Goal: Communication & Community: Answer question/provide support

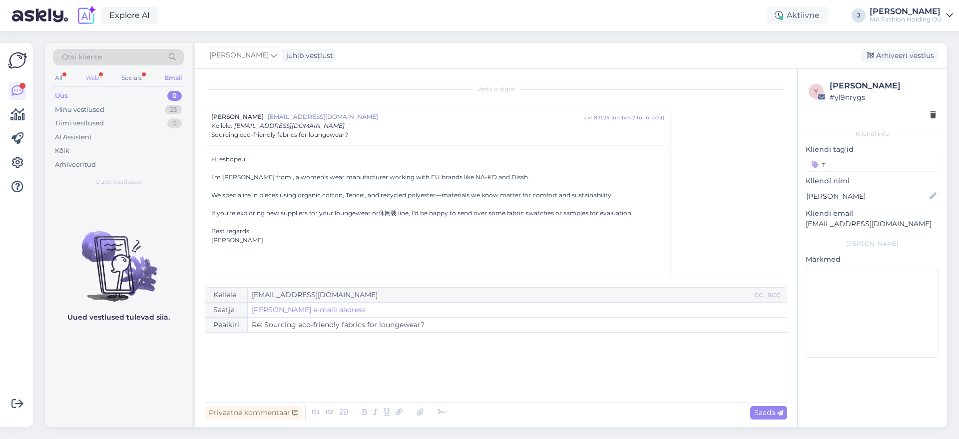
scroll to position [27, 0]
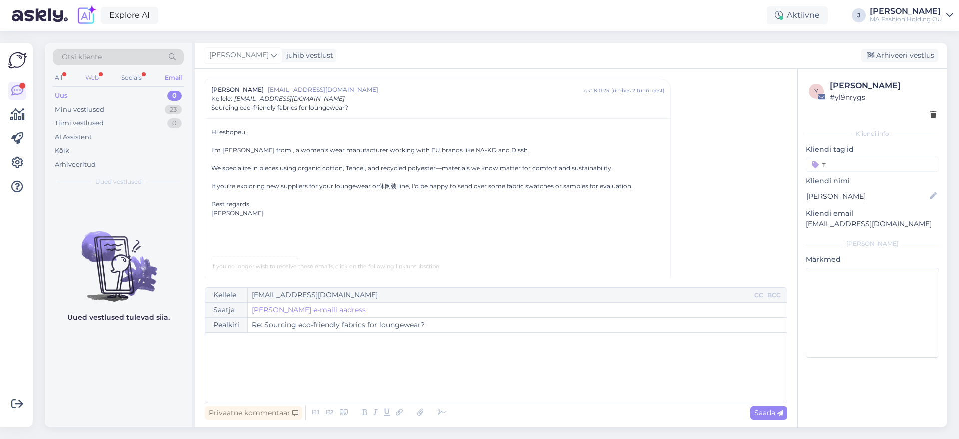
click at [99, 76] on div "Web" at bounding box center [91, 77] width 17 height 13
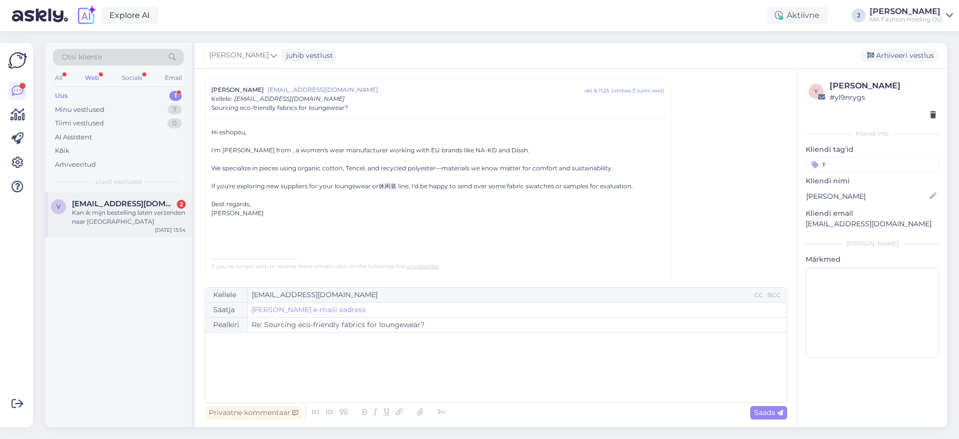
click at [126, 213] on div "Kan ik mijn bestelling laten verzenden naar [GEOGRAPHIC_DATA]" at bounding box center [129, 217] width 114 height 18
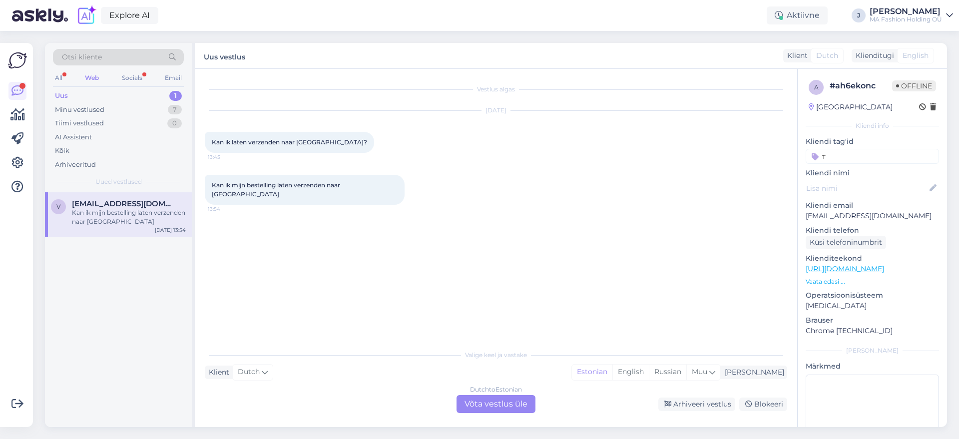
scroll to position [0, 0]
click at [488, 413] on div "Vestlus algas [DATE] Kan ik laten verzenden naar [GEOGRAPHIC_DATA]? 13:45 Kan i…" at bounding box center [496, 248] width 602 height 358
click at [487, 406] on div "Dutch to Estonian Võta vestlus üle" at bounding box center [495, 404] width 79 height 18
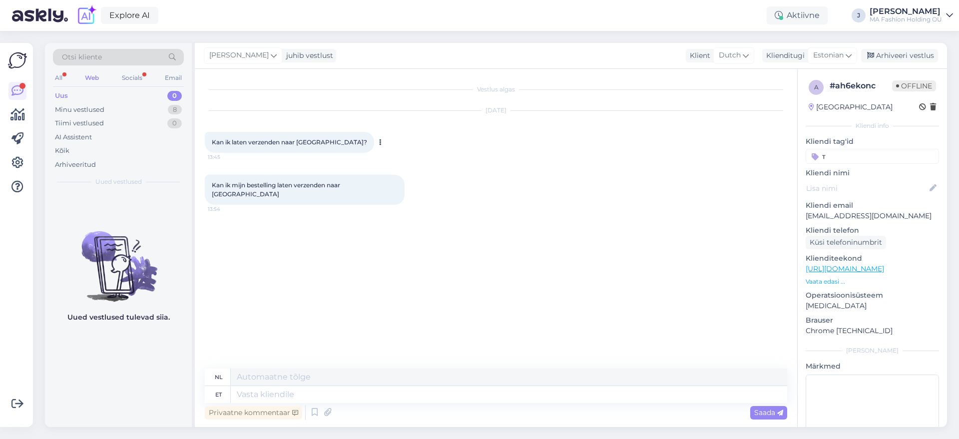
drag, startPoint x: 330, startPoint y: 150, endPoint x: 312, endPoint y: 145, distance: 19.1
click at [312, 145] on span "Kan ik laten verzenden naar [GEOGRAPHIC_DATA]?" at bounding box center [289, 141] width 155 height 7
click at [377, 141] on button at bounding box center [380, 142] width 6 height 9
click at [379, 142] on icon at bounding box center [380, 142] width 2 height 6
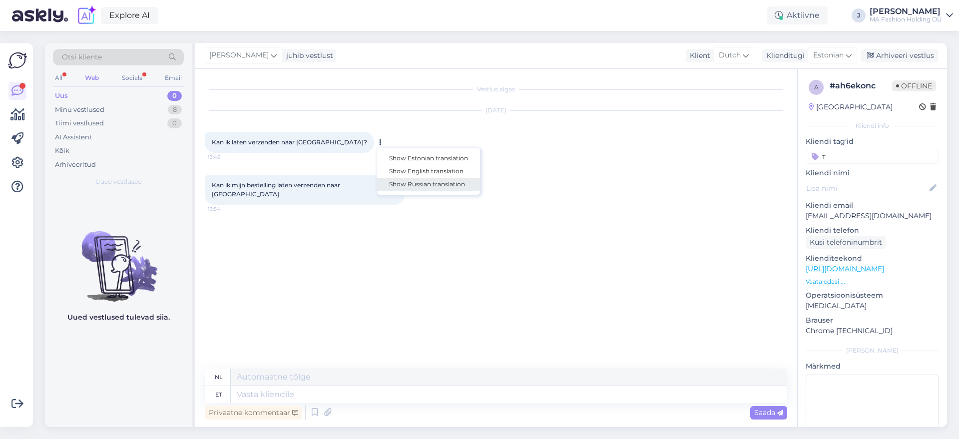
click at [382, 181] on link "Show Russian translation" at bounding box center [428, 184] width 103 height 13
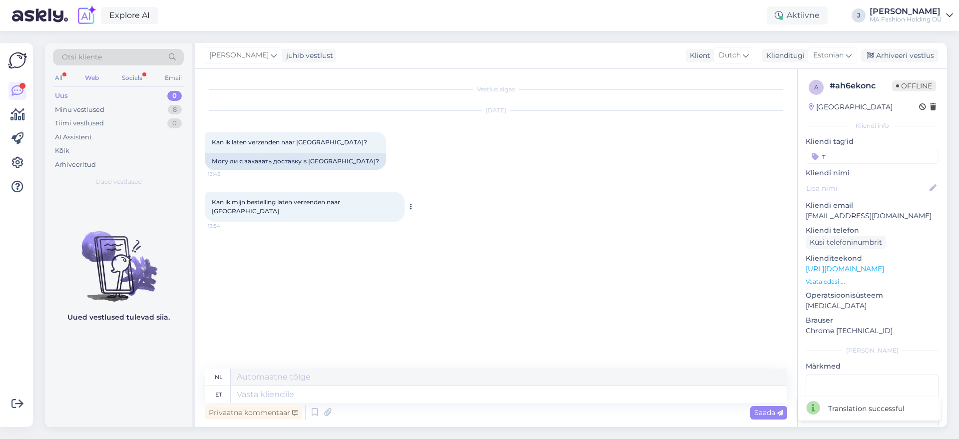
click at [407, 202] on button at bounding box center [410, 206] width 6 height 9
click at [452, 249] on link "Show Russian translation" at bounding box center [458, 248] width 103 height 13
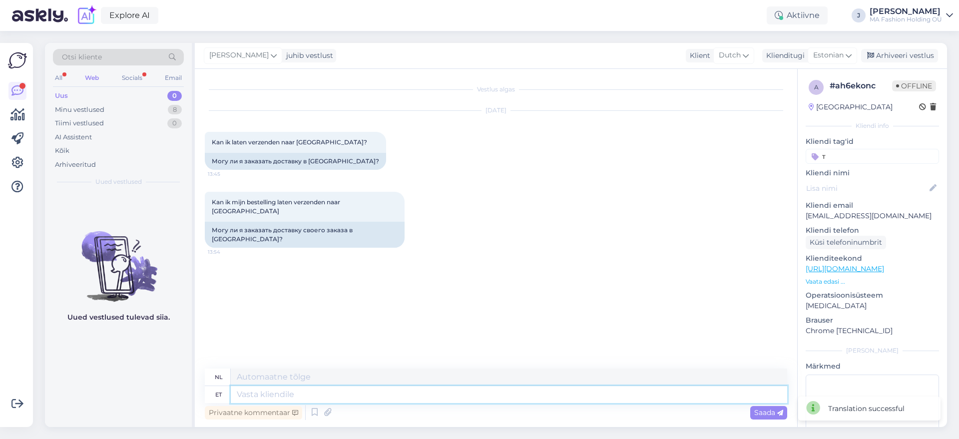
click at [266, 393] on textarea at bounding box center [509, 394] width 556 height 17
click at [829, 45] on div "[PERSON_NAME] vestlust Klient [DEMOGRAPHIC_DATA] Klienditugi [DEMOGRAPHIC_DATA]…" at bounding box center [571, 56] width 752 height 26
click at [833, 48] on div "Estonian" at bounding box center [831, 55] width 49 height 16
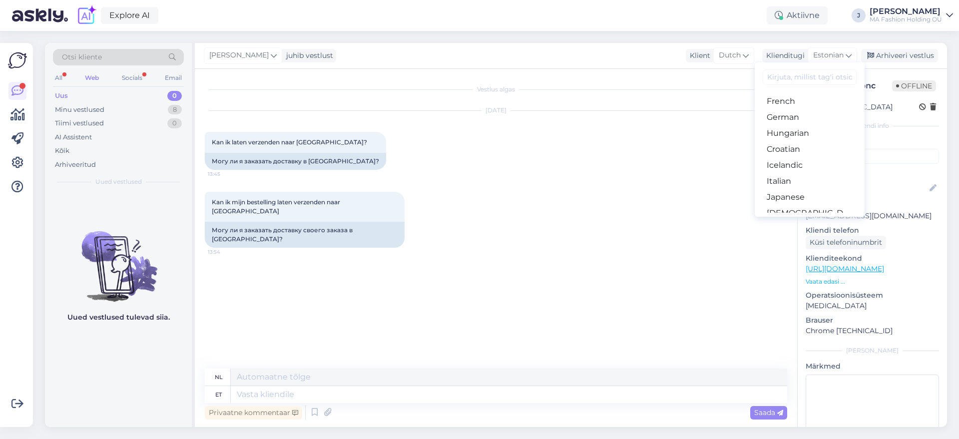
scroll to position [312, 0]
click at [803, 187] on link "Russian" at bounding box center [809, 187] width 110 height 16
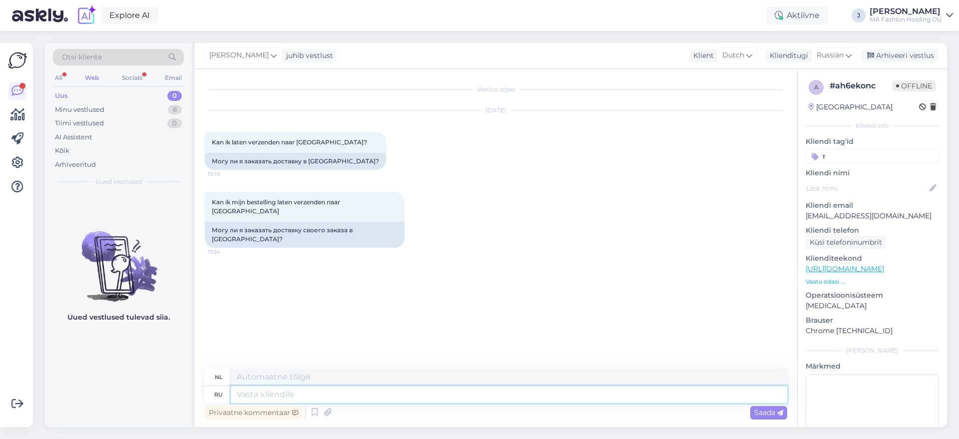
click at [347, 399] on textarea at bounding box center [509, 394] width 556 height 17
click at [834, 57] on span "Russian" at bounding box center [829, 55] width 27 height 11
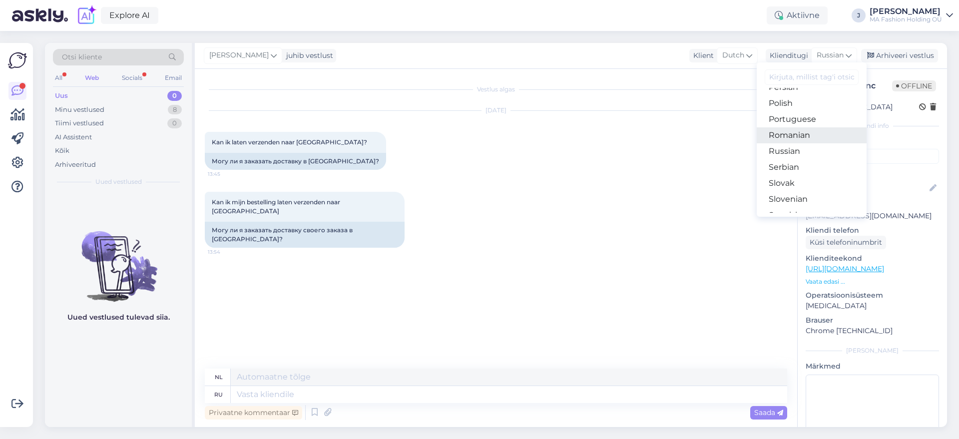
scroll to position [223, 0]
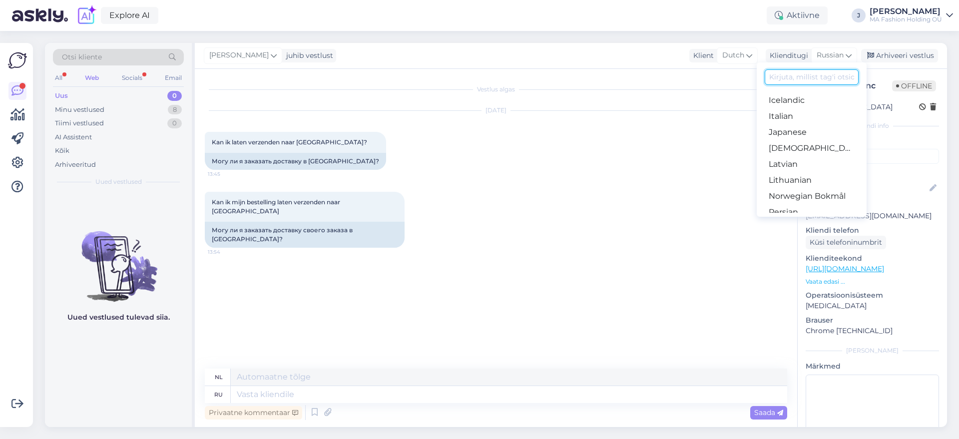
click at [803, 74] on input at bounding box center [811, 76] width 94 height 15
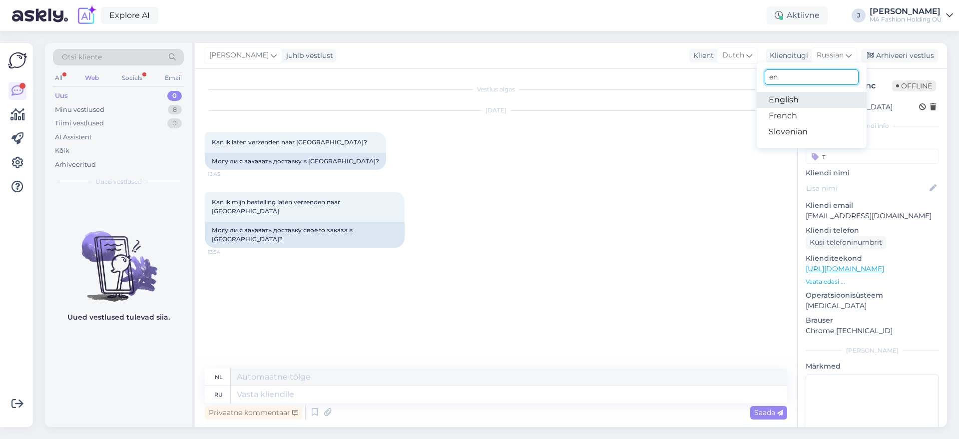
type input "en"
click at [813, 97] on link "English" at bounding box center [811, 100] width 110 height 16
click at [274, 407] on div "Privaatne kommentaar" at bounding box center [253, 412] width 97 height 13
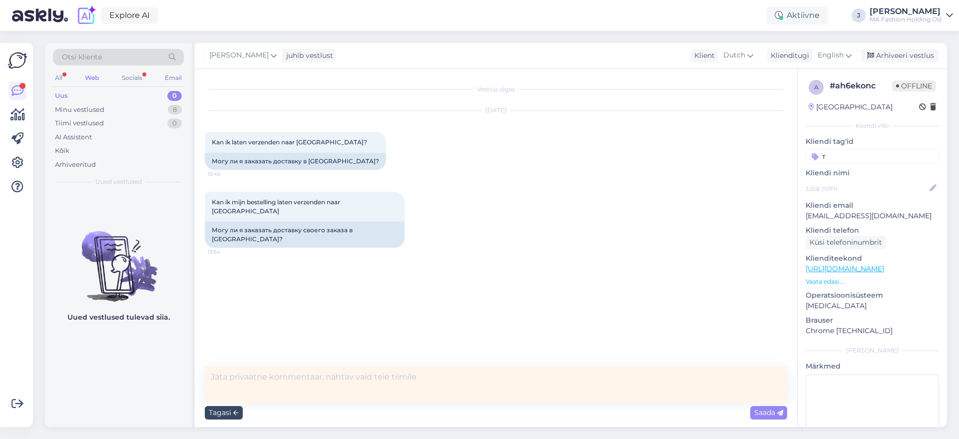
click at [234, 410] on icon at bounding box center [235, 413] width 5 height 6
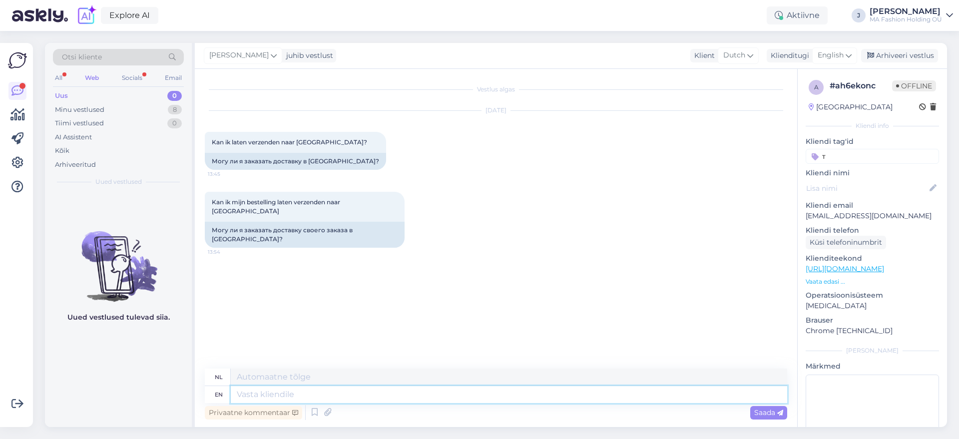
click at [263, 396] on textarea at bounding box center [509, 394] width 556 height 17
type textarea "Hello"
type textarea "Hallo"
type textarea "Hello!"
type textarea "Hallo!"
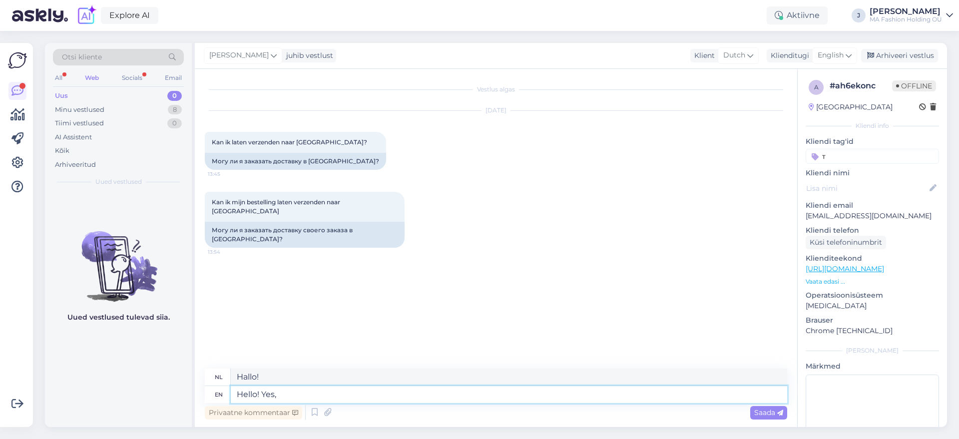
type textarea "Hello! Yes,"
type textarea "Hallo! Ja,"
type textarea "Hello! Yes, you c"
type textarea "Hallo! Ja, jij"
type textarea "Hello! Yes, you can."
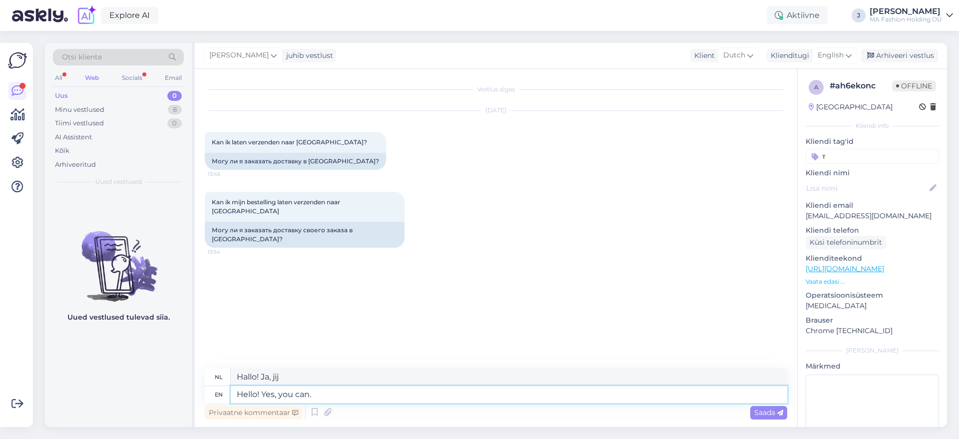
type textarea "Hallo! Ja, dat kan."
type textarea "Hello! Yes, you can. I"
type textarea "Hallo! Ja, dat kan. Ik"
type textarea "Hello! Yes, you can. f"
type textarea "Hallo! Ja, dat kan."
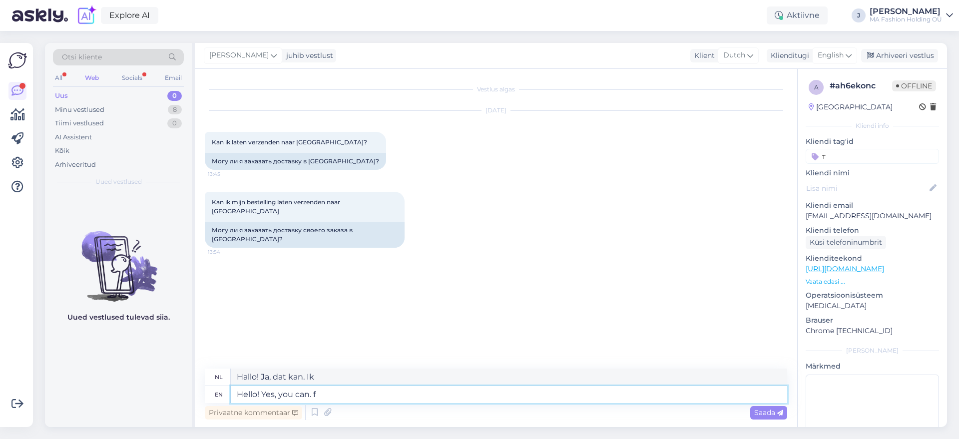
type textarea "Hello! Yes, you can. f"
type textarea "Hallo! Ja, dat kan. f"
type textarea "Hello! Yes, you can. I"
type textarea "Hallo! Ja, dat kan."
type textarea "Hello! Yes, you can. If"
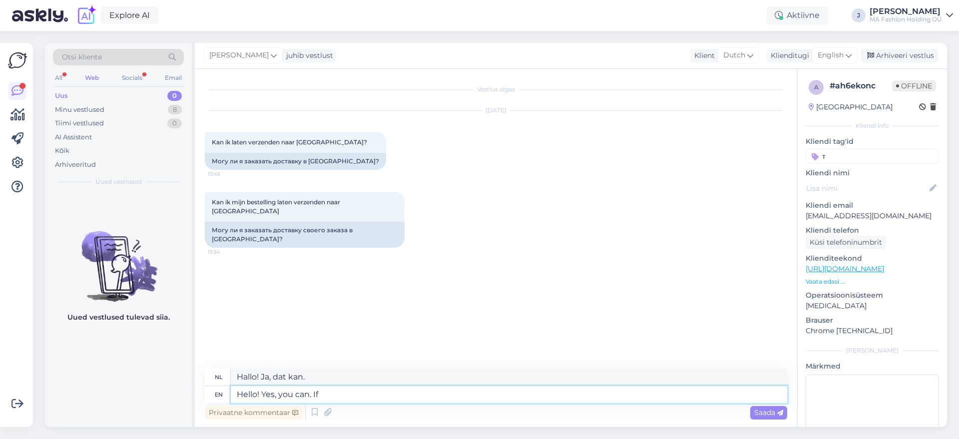
type textarea "Hallo! Ja, dat kan. Als"
type textarea "Hello! Yes, you can. If you a"
type textarea "Hallo! Ja, dat kan. Als je"
type textarea "Hello! Yes, you can. If you experience"
type textarea "Hallo! Ja, dat kan. Als u last heeft van"
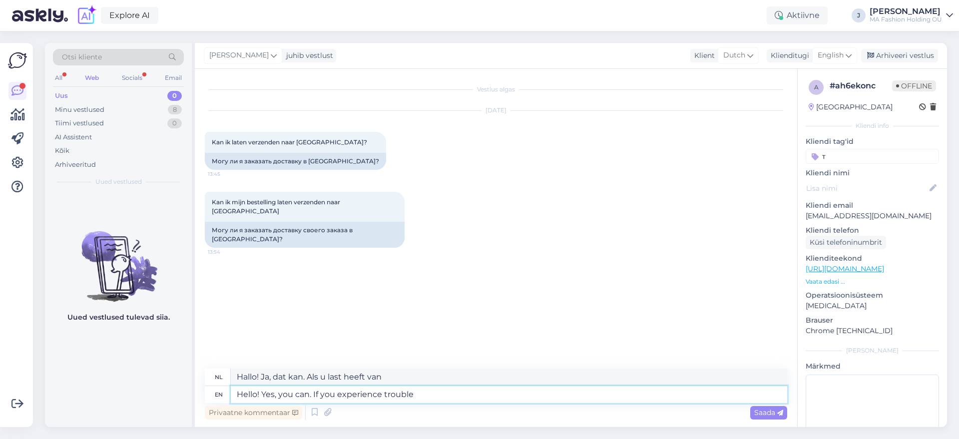
type textarea "Hello! Yes, you can. If you experience trouble"
type textarea "Hallo! Ja, dat kan. Als u problemen ondervindt"
type textarea "Hello! Yes, you can. If you experience trouble with"
type textarea "Hallo! Ja, dat kan. Als u problemen ondervindt met"
type textarea "Hello! Yes, you can. If you experience trouble with placing"
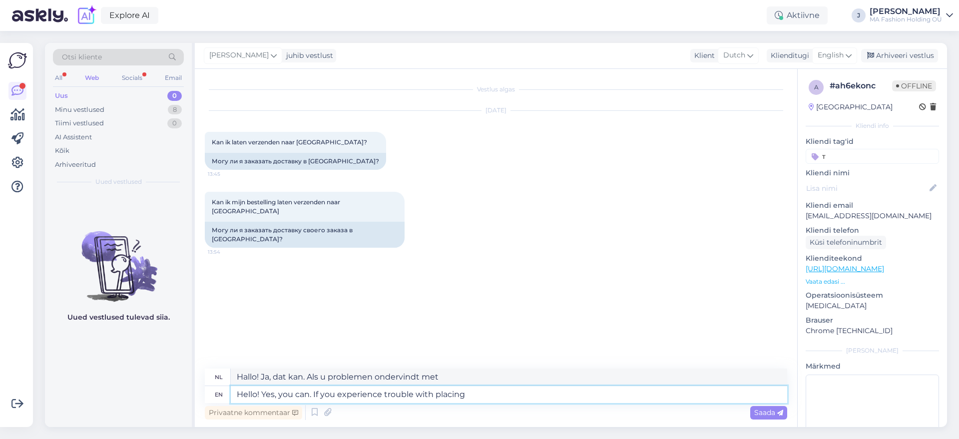
type textarea "Hallo! Ja, dat kan. Als u problemen ondervindt met het plaatsen"
type textarea "Hello! Yes, you can. If you experience trouble with placing an"
type textarea "Hallo! Ja, dat kan. Als u problemen ondervindt met het plaatsen van een"
type textarea "Hello! Yes, you can. If you experience trouble with placing ad"
type textarea "Hallo! Ja, dat kan. Als u problemen ondervindt met het plaatsen van advertenties"
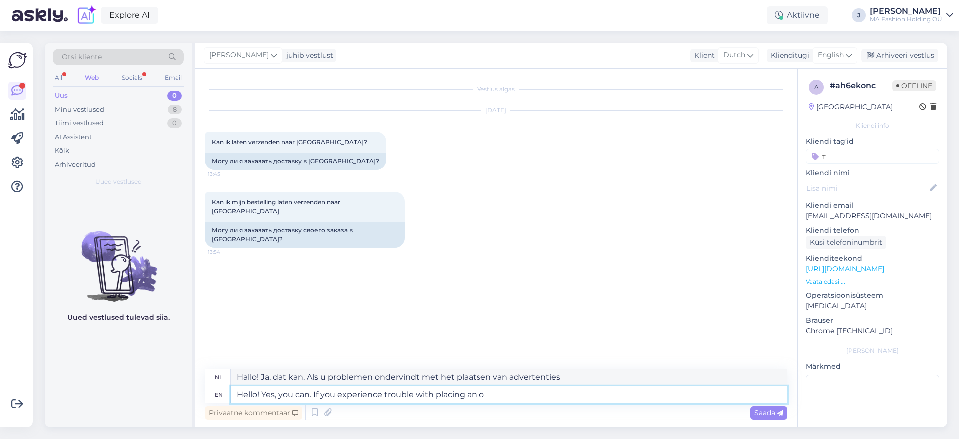
type textarea "Hello! Yes, you can. If you experience trouble with placing an or"
type textarea "Hallo! Ja, dat kan. Als u problemen ondervindt met het plaatsen van een"
type textarea "Hello! Yes, you can. If you experience trouble with placing an order"
type textarea "Hallo! Ja, dat kan. Als u problemen ondervindt bij het plaatsen van een bestell…"
type textarea "Hello! Yes, you can. If you experience trouble with placing an order on th"
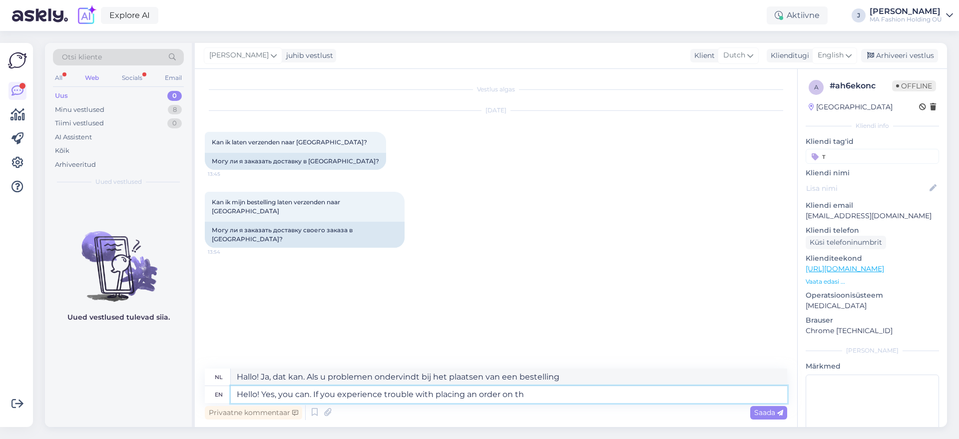
type textarea "Hallo! Ja, dat kan. Als u problemen ondervindt bij het plaatsen van een bestell…"
type textarea "Hello! Yes, you can. If you experience trouble with placing an order on the"
type textarea "Hallo! Ja, dat kan. Als u problemen ondervindt bij het plaatsen van een bestell…"
type textarea "Hello! Yes, you can. If you experience trouble with placing an order on the web…"
type textarea "Hallo! Ja, dat kan. Als u problemen ondervindt bij het plaatsen van een bestell…"
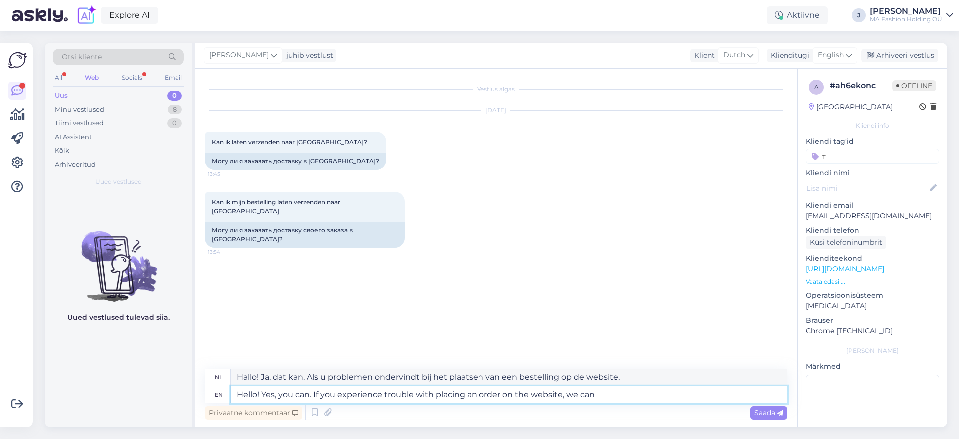
type textarea "Hello! Yes, you can. If you experience trouble with placing an order on the web…"
type textarea "Hallo! Ja, dat kan. Als u problemen ondervindt bij het plaatsen van een bestell…"
type textarea "Hello! Yes, you can. If you experience trouble with placing an order on the web…"
type textarea "Hallo! Ja, dat kan. Als u problemen ondervindt bij het plaatsen van een bestell…"
type textarea "Hello! Yes, you can. If you experience trouble with placing an order on the web…"
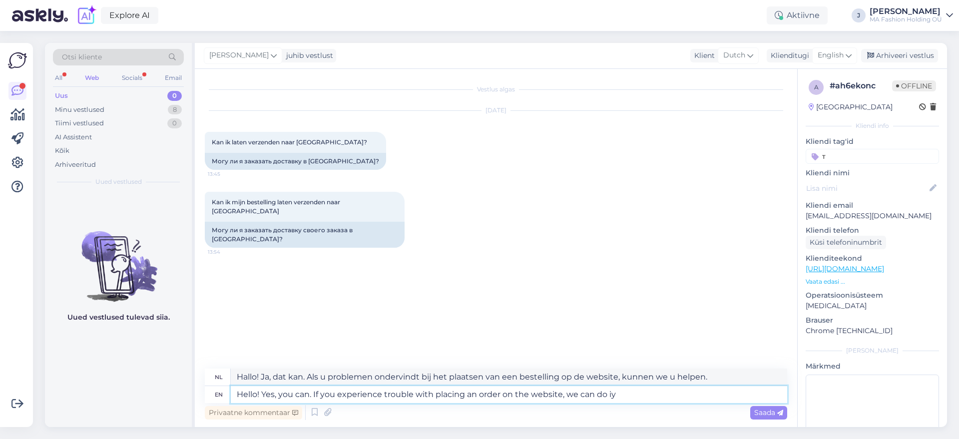
type textarea "Hallo! Ja, dat kan. Als je problemen ondervindt bij het plaatsen van een bestel…"
type textarea "Hello! Yes, you can. If you experience trouble with placing an order on the web…"
type textarea "Hallo! Ja, dat kan. Als je problemen ondervindt bij het plaatsen van een bestel…"
type textarea "Hello! Yes, you can. If you experience trouble with placing an order on the web…"
type textarea "Hallo! Ja, dat kan. Als u problemen ondervindt bij het plaatsen van een bestell…"
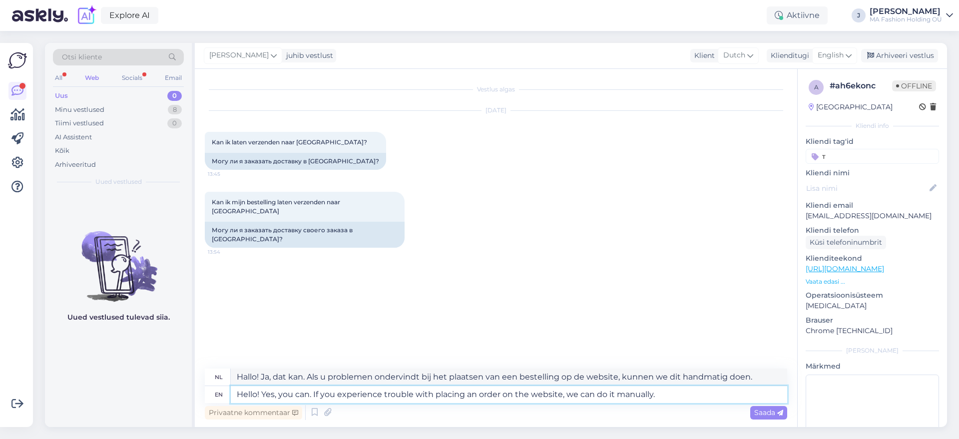
paste textarea "The fastest solution would be for me to manually create your order and send you…"
type textarea "Hello! Yes, you can. If you experience trouble with placing an order on the web…"
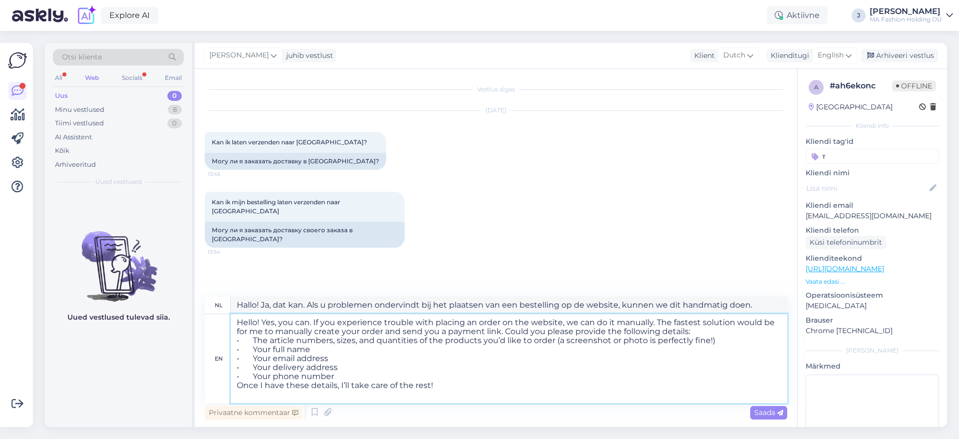
type textarea "Hallo! Ja, dat kan. Als je problemen ondervindt bij het plaatsen van een bestel…"
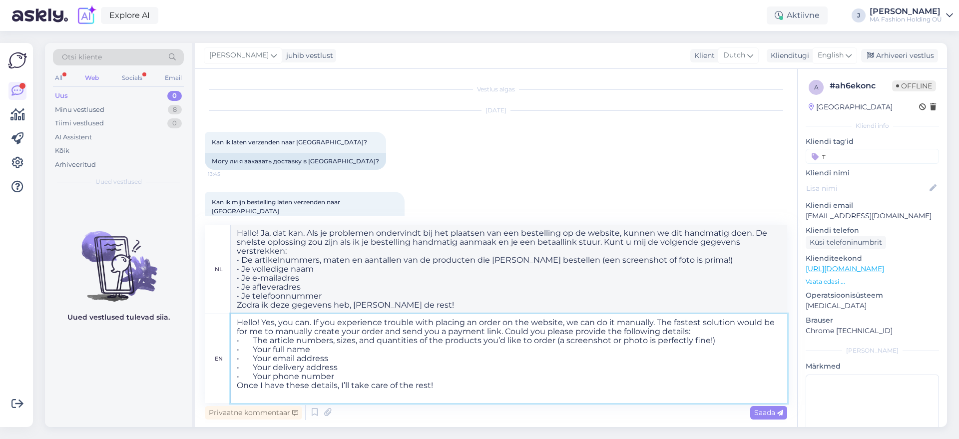
drag, startPoint x: 502, startPoint y: 330, endPoint x: 655, endPoint y: 322, distance: 153.5
click at [655, 322] on textarea "Hello! Yes, you can. If you experience trouble with placing an order on the web…" at bounding box center [509, 358] width 556 height 89
type textarea "Hello! Yes, you can. If you experience trouble with placing an order on the web…"
type textarea "Hallo! Ja, dat kan. Als je problemen ondervindt bij het plaatsen van een bestel…"
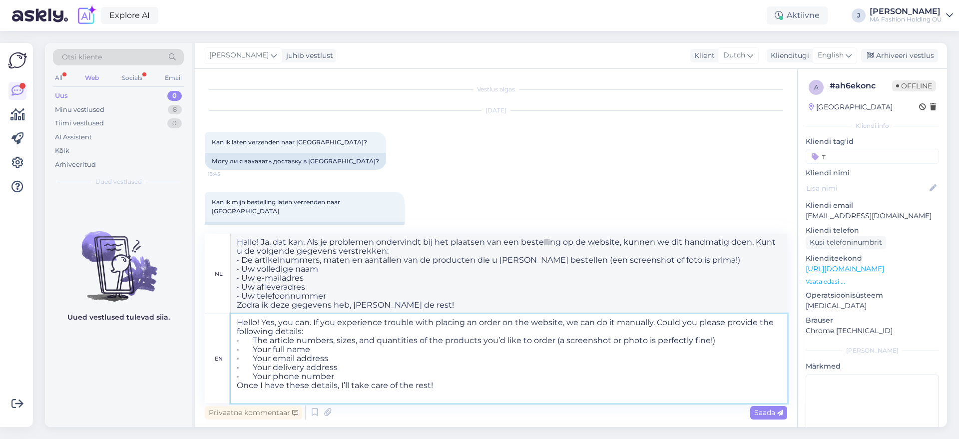
click at [663, 334] on textarea "Hello! Yes, you can. If you experience trouble with placing an order on the web…" at bounding box center [509, 358] width 556 height 89
drag, startPoint x: 483, startPoint y: 374, endPoint x: 490, endPoint y: 374, distance: 6.5
click at [484, 374] on textarea "Hello! Yes, you can. If you experience trouble with placing an order on the web…" at bounding box center [509, 358] width 556 height 89
click at [498, 377] on textarea "Hello! Yes, you can. If you experience trouble with placing an order on the web…" at bounding box center [509, 358] width 556 height 89
click at [507, 382] on textarea "Hello! Yes, you can. If you experience trouble with placing an order on the web…" at bounding box center [509, 358] width 556 height 89
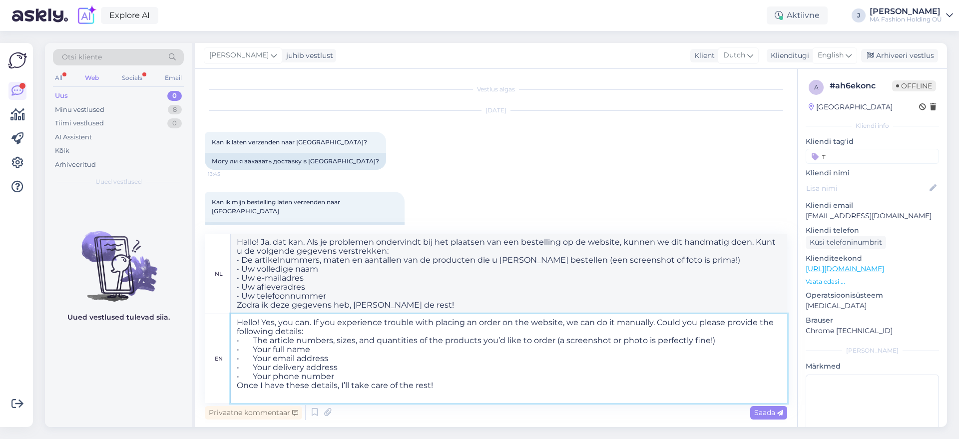
click at [656, 317] on textarea "Hello! Yes, you can. If you experience trouble with placing an order on the web…" at bounding box center [509, 358] width 556 height 89
type textarea "Hello! Yes, you can. If you experience trouble with placing an order on the web…"
type textarea "Hallo! Ja, dat kan. Als je problemen ondervindt bij het plaatsen van een bestel…"
type textarea "Hello! Yes, you can. If you experience trouble with placing an order on the web…"
type textarea "Hallo! Ja, dat kan. Als je problemen ondervindt bij het plaatsen van een bestel…"
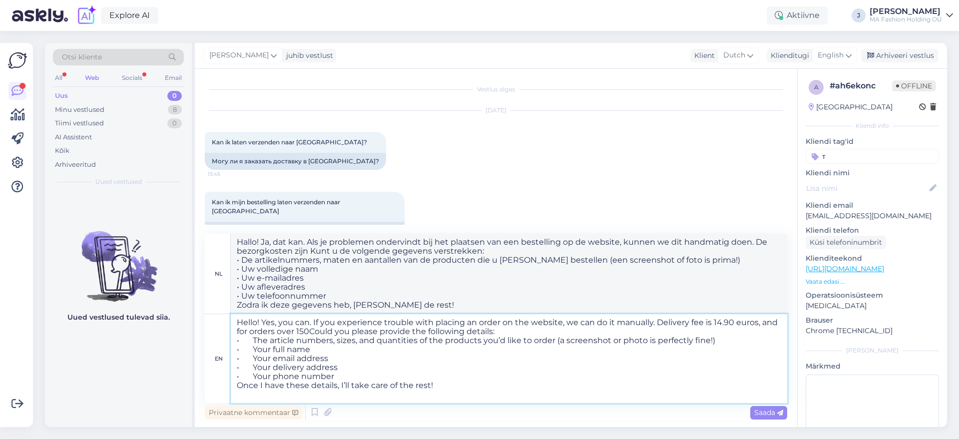
type textarea "Hello! Yes, you can. If you experience trouble with placing an order on the web…"
type textarea "Hallo! Ja, dat kan. Als je problemen ondervindt bij het plaatsen van een bestel…"
type textarea "Hello! Yes, you can. If you experience trouble with placing an order on the web…"
type textarea "Hallo! Ja, dat kan. Als je problemen ondervindt bij het plaatsen van een bestel…"
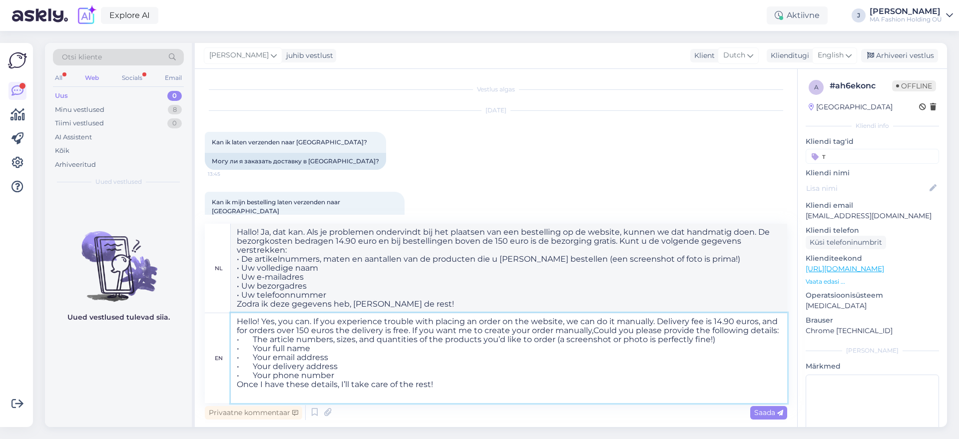
type textarea "Hello! Yes, you can. If you experience trouble with placing an order on the web…"
type textarea "Hallo! Ja, dat kan. Als je problemen ondervindt bij het plaatsen van een bestel…"
drag, startPoint x: 655, startPoint y: 331, endPoint x: 610, endPoint y: 329, distance: 45.5
click at [610, 329] on textarea "Hello! Yes, you can. If you experience trouble with placing an order on the web…" at bounding box center [509, 358] width 556 height 90
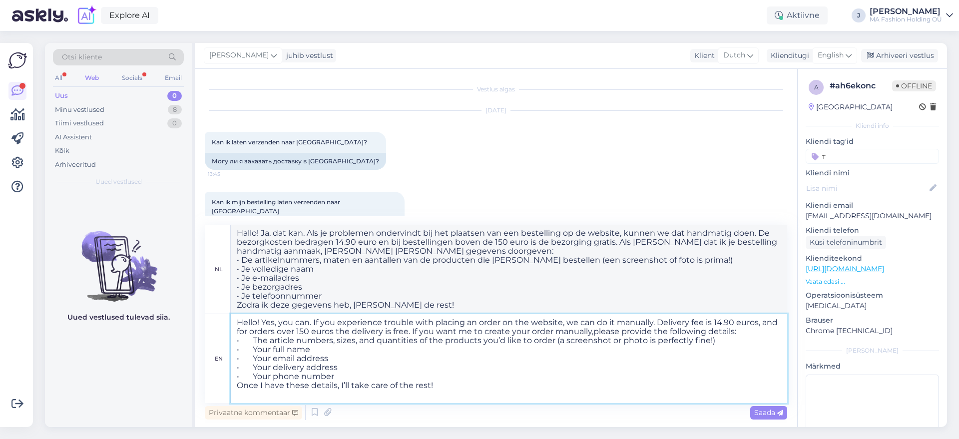
type textarea "Hello! Yes, you can. If you experience trouble with placing an order on the web…"
type textarea "Hallo! Ja, dat kan. Als je problemen ondervindt bij het plaatsen van een bestel…"
type textarea "Hello! Yes, you can. If you experience trouble with placing an order on the web…"
click at [751, 418] on div "Saada" at bounding box center [768, 412] width 37 height 13
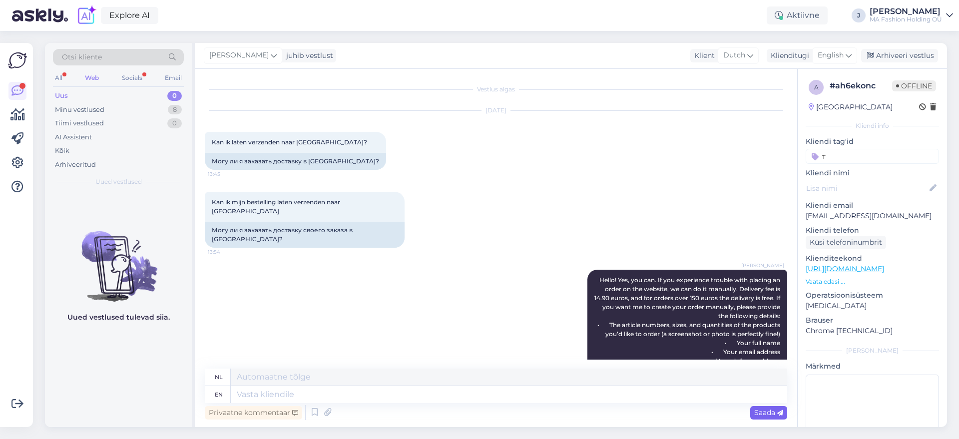
scroll to position [166, 0]
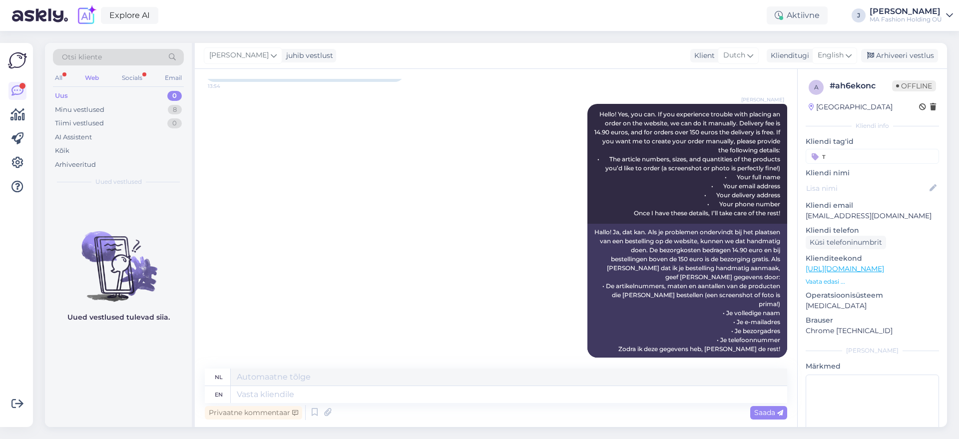
click at [112, 79] on div "All Web Socials Email" at bounding box center [118, 78] width 131 height 15
click at [121, 71] on div "All Web Socials Email" at bounding box center [118, 78] width 131 height 15
click at [128, 75] on div "Socials" at bounding box center [132, 77] width 24 height 13
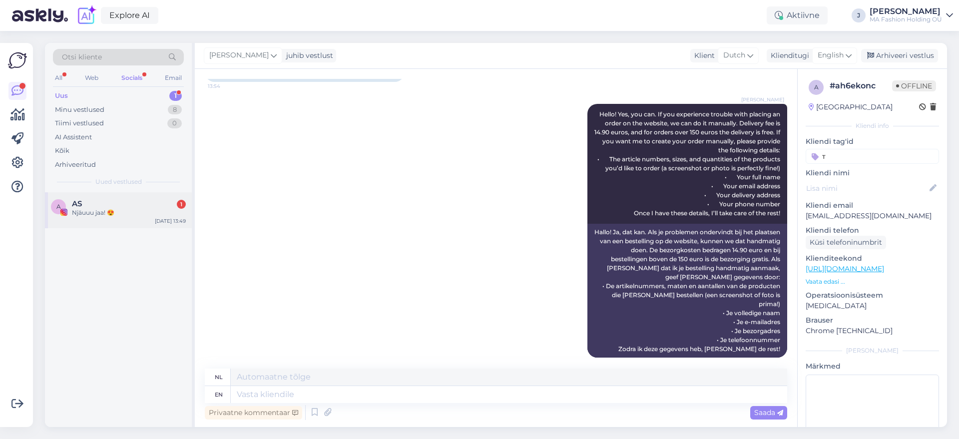
click at [155, 205] on div "A AS 1 Njäuuu jaa! 😍 [DATE] 13:49" at bounding box center [118, 210] width 147 height 36
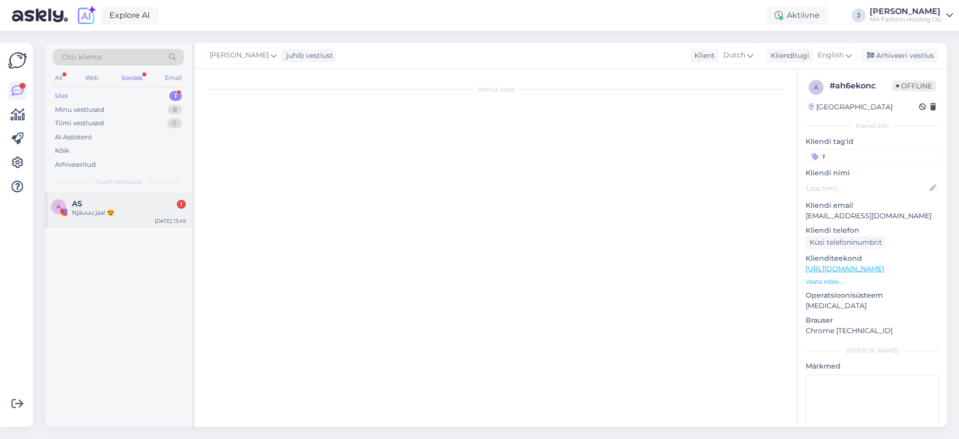
scroll to position [0, 0]
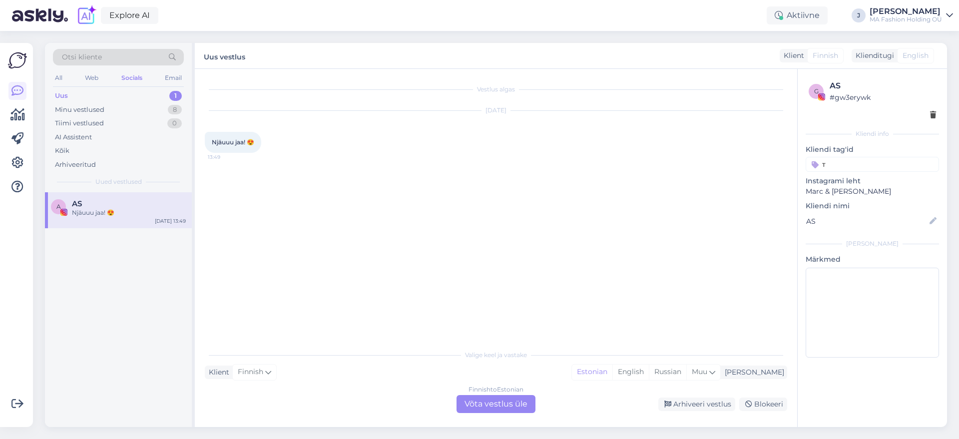
click at [504, 403] on div "Finnish to Estonian Võta vestlus üle" at bounding box center [495, 404] width 79 height 18
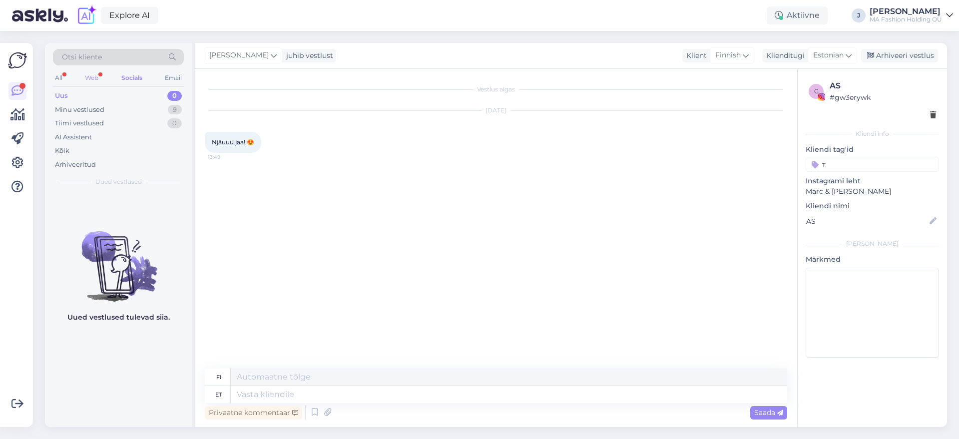
click at [92, 76] on div "Web" at bounding box center [91, 77] width 17 height 13
click at [146, 98] on div "Uus 0" at bounding box center [118, 96] width 131 height 14
click at [149, 103] on div "Minu vestlused 8" at bounding box center [118, 110] width 131 height 14
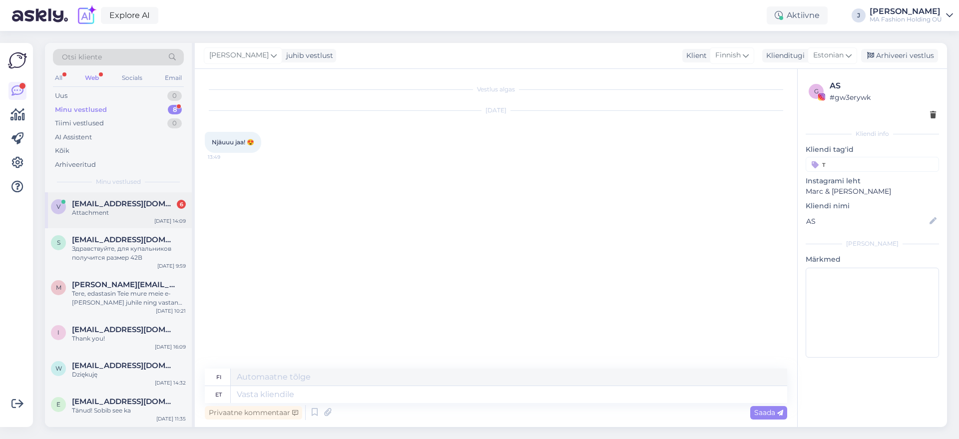
click at [139, 218] on div "v [EMAIL_ADDRESS][DOMAIN_NAME] 6 Attachment [DATE] 14:09" at bounding box center [118, 210] width 147 height 36
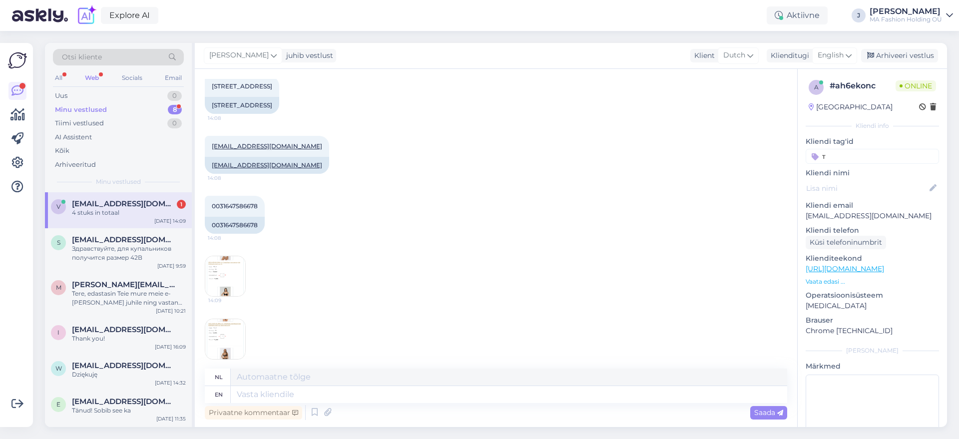
scroll to position [520, 0]
click at [238, 222] on div "0031647586678" at bounding box center [235, 225] width 60 height 17
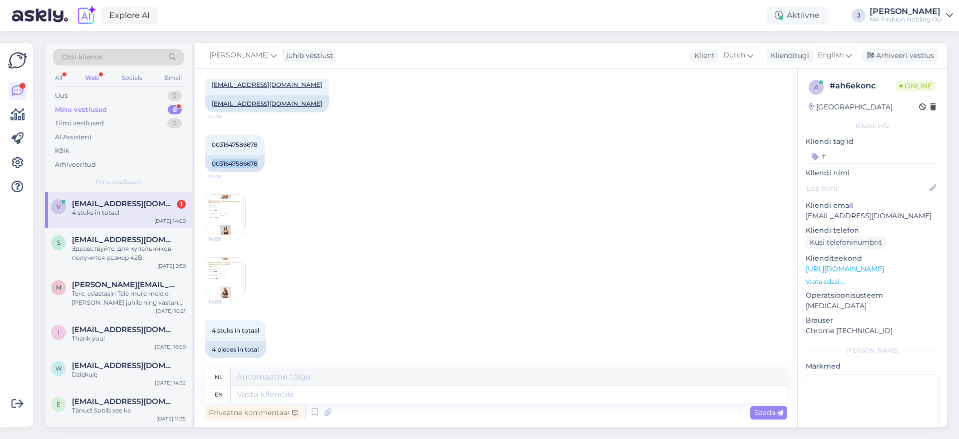
scroll to position [582, 0]
click at [301, 392] on textarea at bounding box center [509, 394] width 556 height 17
type textarea "th"
type textarea "[PERSON_NAME]"
type textarea "t"
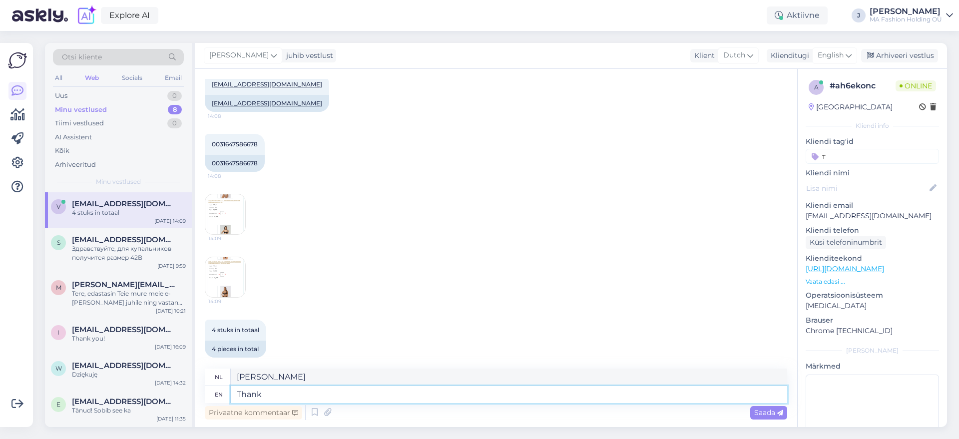
type textarea "Thank"
type textarea "Dank"
type textarea "Thank you, p"
type textarea "Bedankt,"
type textarea "Thank you, please"
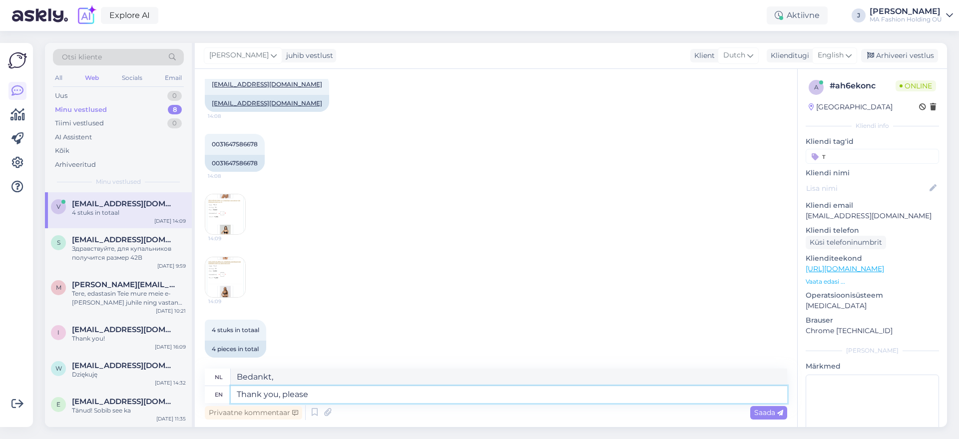
type textarea "Dank u wel, alstublieft"
type textarea "Thank you, please wait a"
type textarea "Dank u, even geduld aub"
type textarea "Thank you, please wait a"
type textarea "Dank u wel, even geduld a.u.b."
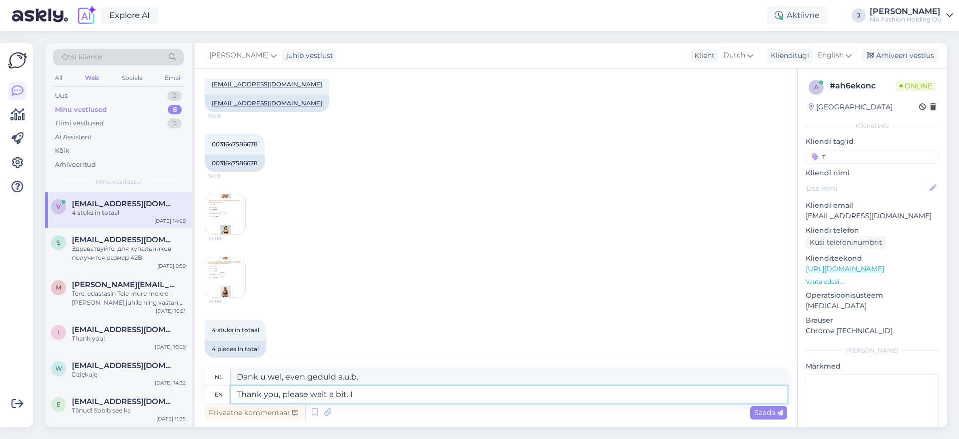
type textarea "Thank you, please wait a bit. I"
type textarea "Dank u, even geduld alstublieft. Ik"
type textarea "Thank you, please wait a bit. I will"
type textarea "Dank u, wacht even. Ik zal"
type textarea "Thank you, please wait a bit. I will create"
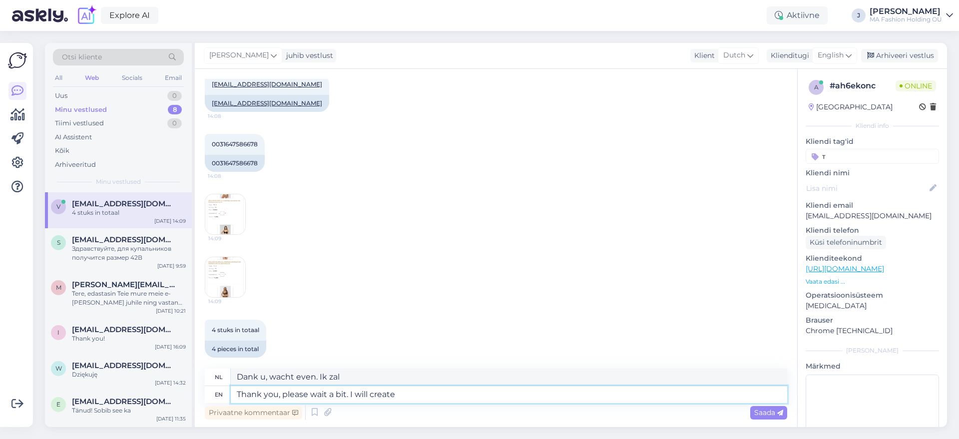
type textarea "Dank u, even geduld. Ik zal het aanmaken."
type textarea "Thank you, please wait a bit. I will create the or"
type textarea "Dank u, even geduld. Ik zal de"
type textarea "Thank you, please wait a bit. I will create the order."
type textarea "Dank u wel, even geduld. Ik ga de bestelling aanmaken."
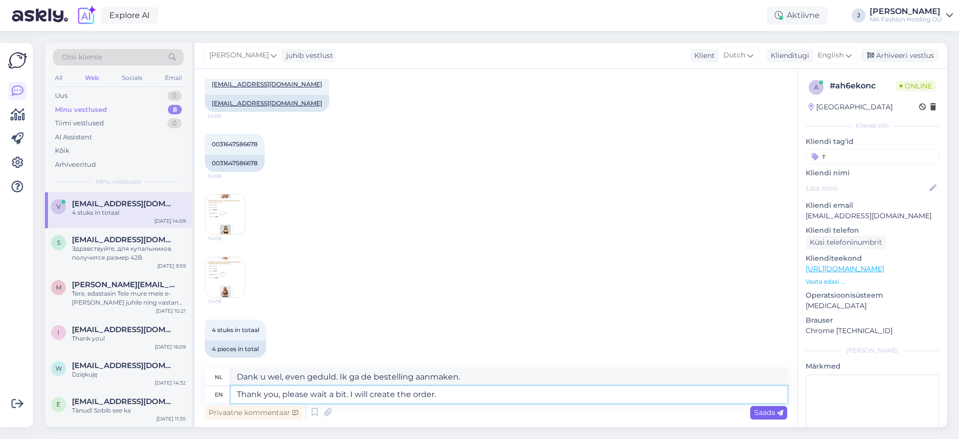
type textarea "Thank you, please wait a bit. I will create the order."
click at [782, 408] on span "Saada" at bounding box center [768, 412] width 29 height 9
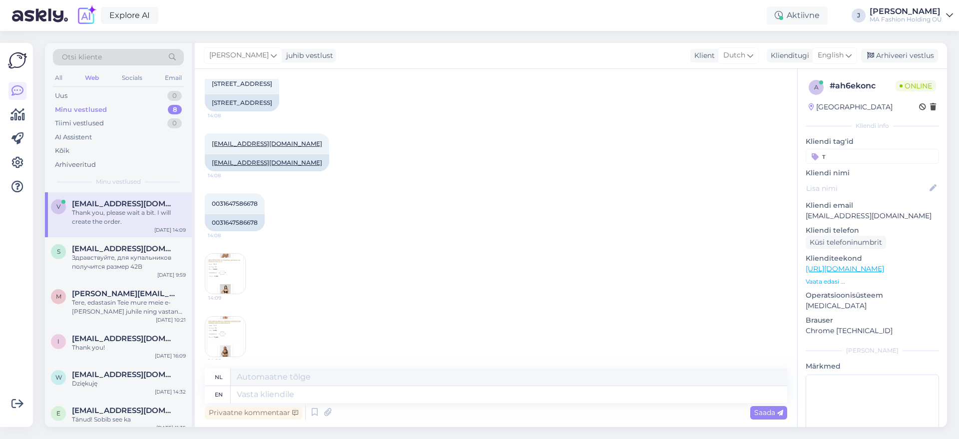
scroll to position [392, 0]
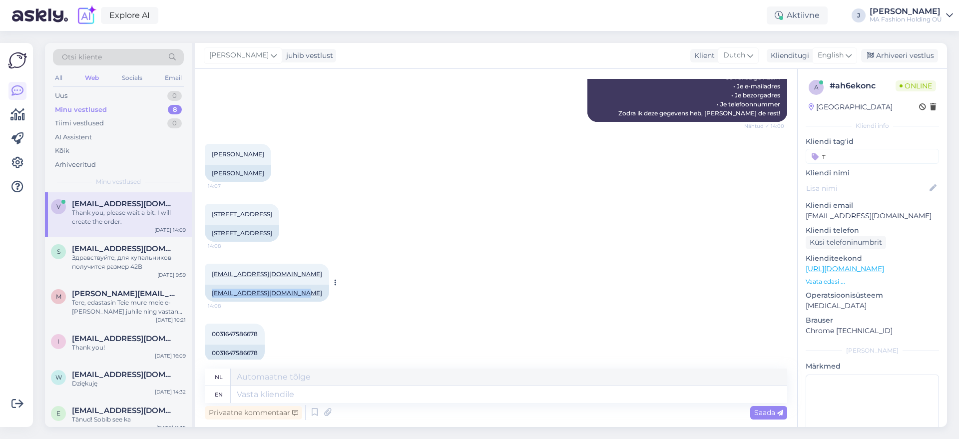
drag, startPoint x: 299, startPoint y: 285, endPoint x: 208, endPoint y: 285, distance: 90.9
click at [208, 285] on div "[EMAIL_ADDRESS][DOMAIN_NAME]" at bounding box center [267, 293] width 124 height 17
copy link "[EMAIL_ADDRESS][DOMAIN_NAME]"
click at [223, 165] on div "[PERSON_NAME]" at bounding box center [238, 173] width 66 height 17
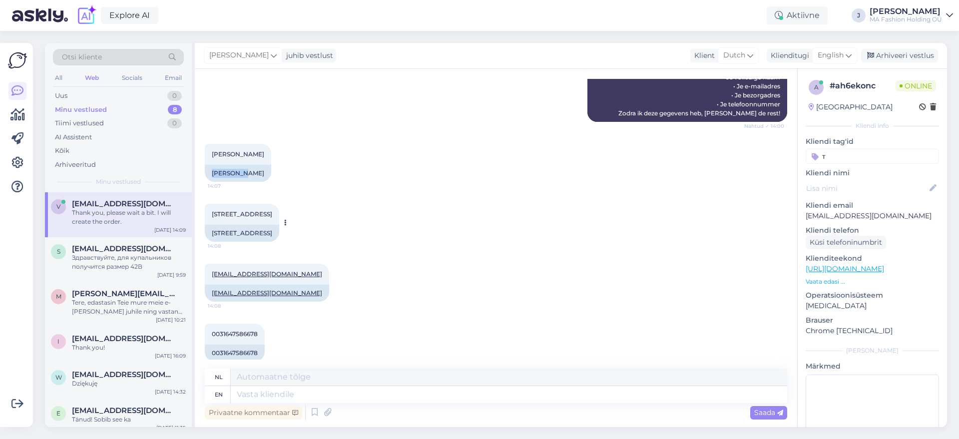
copy div "[PERSON_NAME]"
click at [247, 165] on div "[PERSON_NAME]" at bounding box center [238, 173] width 66 height 17
copy div "Valks"
click at [233, 345] on div "0031647586678" at bounding box center [235, 352] width 60 height 17
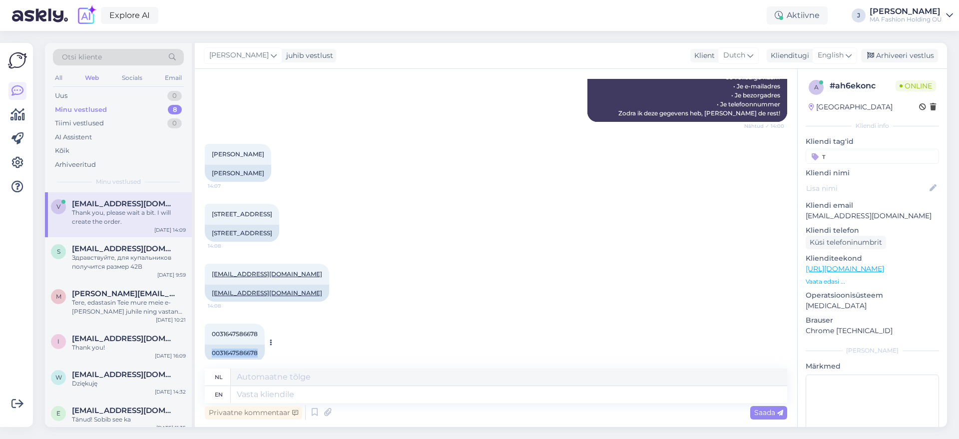
click at [233, 345] on div "0031647586678" at bounding box center [235, 352] width 60 height 17
copy div "0031647586678"
drag, startPoint x: 254, startPoint y: 223, endPoint x: 274, endPoint y: 227, distance: 20.3
click at [274, 227] on div "[STREET_ADDRESS]" at bounding box center [242, 233] width 74 height 17
copy div "6601ag"
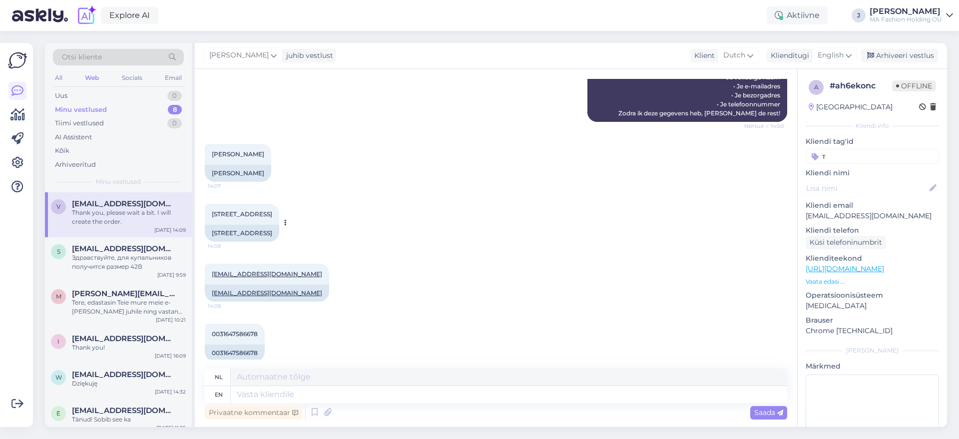
click at [279, 225] on div "[STREET_ADDRESS]" at bounding box center [242, 233] width 74 height 17
copy div "[STREET_ADDRESS]"
drag, startPoint x: 317, startPoint y: 414, endPoint x: 323, endPoint y: 415, distance: 7.0
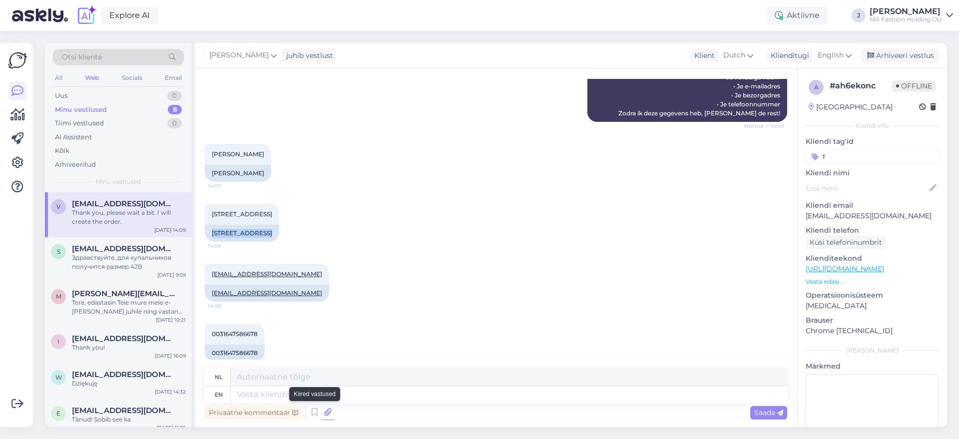
click at [321, 415] on div "Privaatne kommentaar Saada" at bounding box center [496, 412] width 582 height 19
click at [323, 415] on icon at bounding box center [328, 412] width 14 height 15
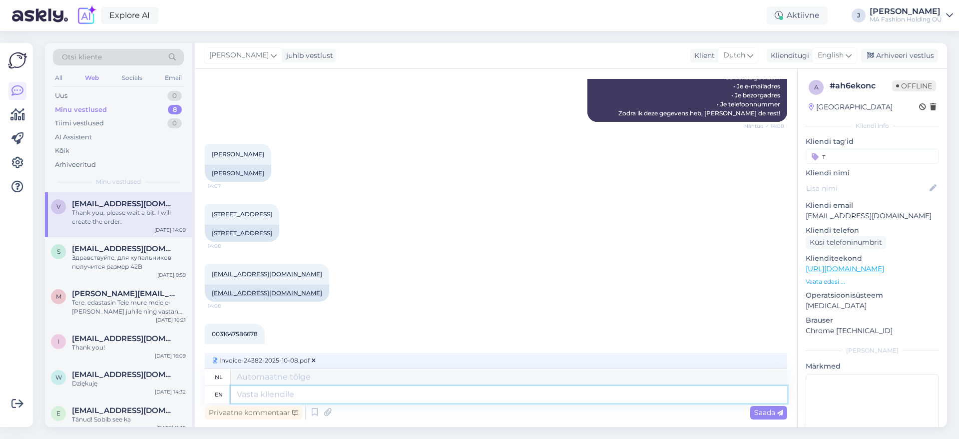
click at [250, 398] on textarea at bounding box center [509, 394] width 556 height 17
type textarea "Here"
type textarea "Hier"
type textarea "Here is"
type textarea "Hier is"
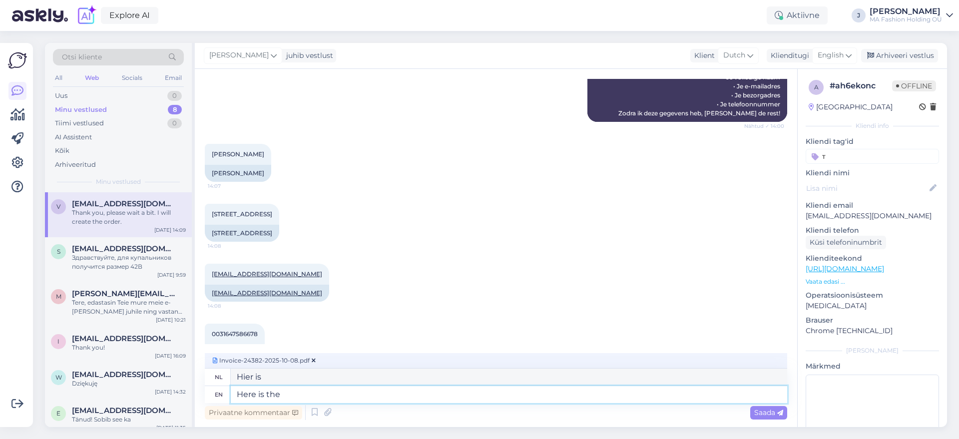
type textarea "Here is the"
type textarea "Hier is de"
type textarea "Here is the order"
type textarea "Hier is de volgorde"
type textarea "Here is the order confirmation."
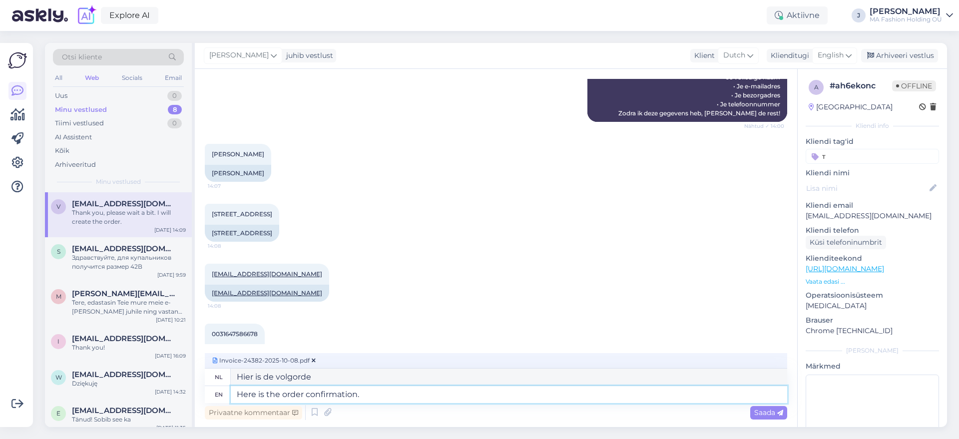
type textarea "Hier is de orderbevestiging."
type textarea "Here is the order confirmation. I"
type textarea "Hier is de orderbevestiging. Ik"
type textarea "Here is the order confirmation. I will s"
type textarea "Hier is de orderbevestiging. Ik zal"
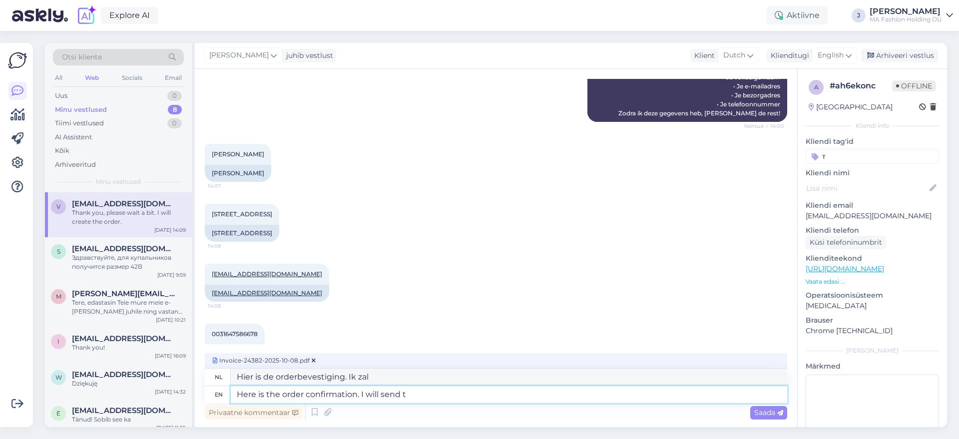
type textarea "Here is the order confirmation. I will send th"
type textarea "Hier is de orderbevestiging. Ik zal het sturen"
type textarea "Here is the order confirmation. I will send the"
type textarea "Hier is de orderbevestiging. Ik zal de"
type textarea "Here is the order confirmation. I will send the payment"
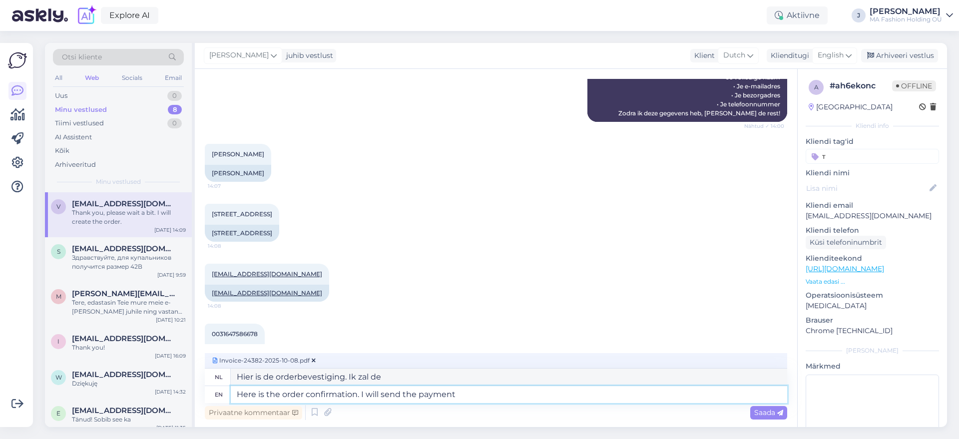
type textarea "Hier is de orderbevestiging. Ik zal de betaling verzenden."
type textarea "Here is the order confirmation. I will send the payment link a"
type textarea "Hier is de orderbevestiging. Ik stuur je de betaallink."
type textarea "Here is the order confirmation. I will send the payment link as s"
type textarea "Hier is de orderbevestiging. Ik stuur je de betaallink als"
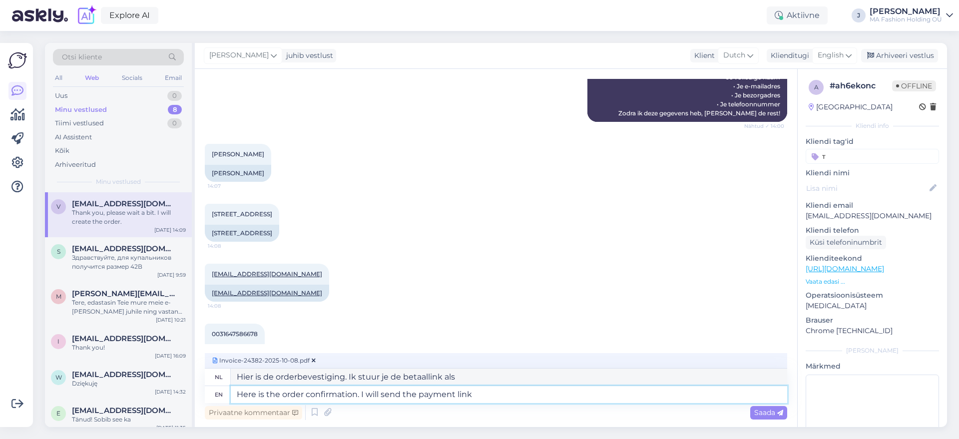
type textarea "Here is the order confirmation. I will send the payment link"
type textarea "Hier is de orderbevestiging. Ik stuur je de betaallink."
type textarea "Here is the order confirmation. I will send the payment link in a bu"
type textarea "Hier is de orderbevestiging. Ik stuur je de betaallink in een"
type textarea "Here is the order confirmation. I will send the payment link in a bit."
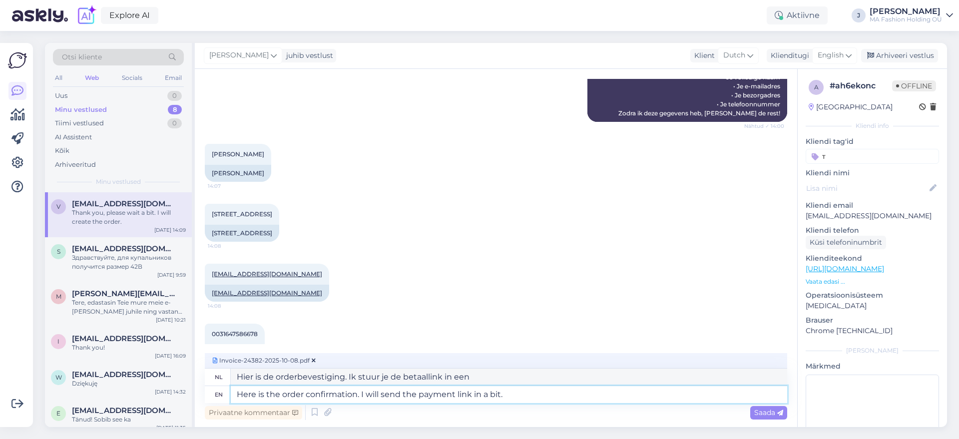
type textarea "Hier is de orderbevestiging. Ik stuur je zo meteen de betaallink."
type textarea "Here is the order confirmation. I will send the payment link in a bit."
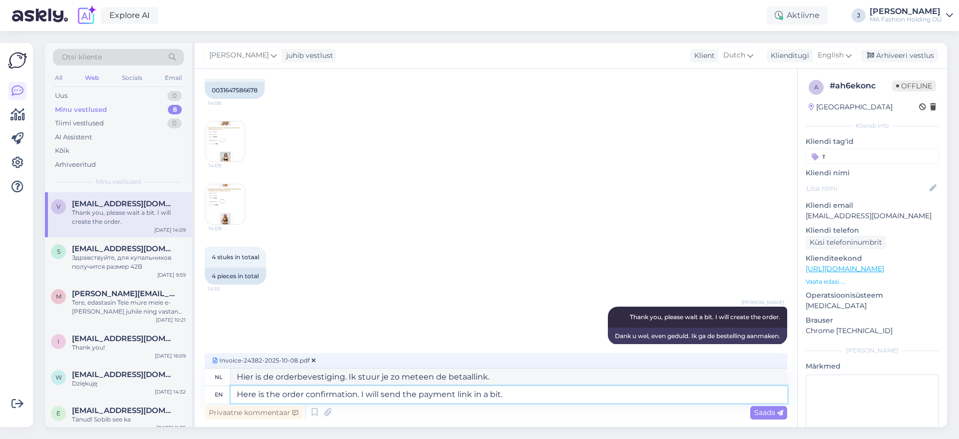
scroll to position [657, 0]
click at [588, 400] on textarea "Here is the order confirmation. I will send the payment link in a bit." at bounding box center [509, 394] width 556 height 17
click at [773, 417] on div "Saada" at bounding box center [768, 412] width 37 height 13
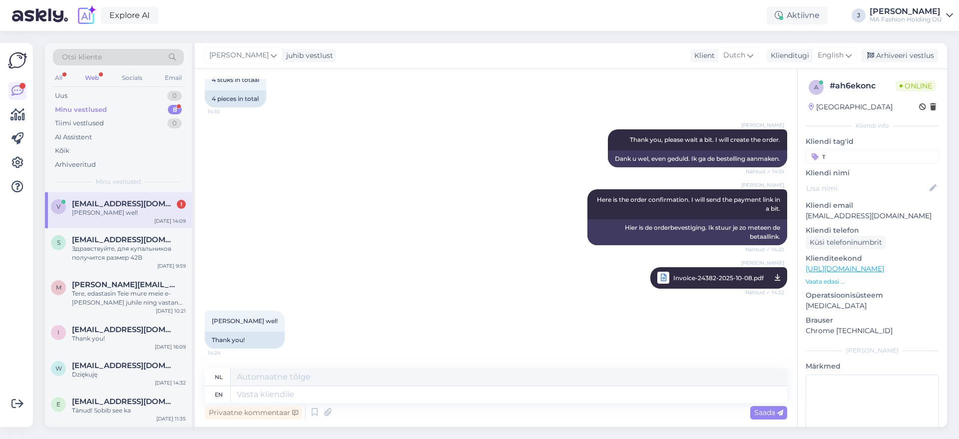
scroll to position [823, 0]
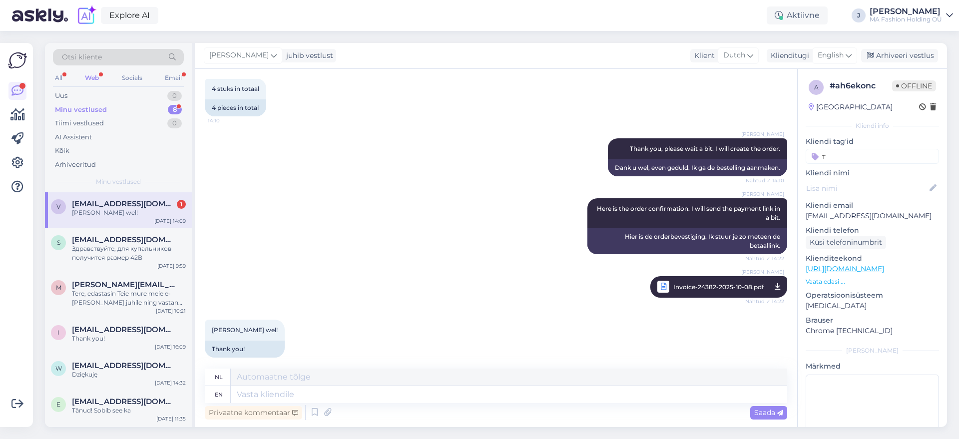
click at [160, 103] on div "Minu vestlused 8" at bounding box center [118, 110] width 131 height 14
click at [155, 112] on div "Minu vestlused 8" at bounding box center [118, 110] width 131 height 14
click at [144, 216] on div "[PERSON_NAME] wel!" at bounding box center [129, 212] width 114 height 9
click at [167, 67] on div "Otsi kliente" at bounding box center [118, 60] width 131 height 22
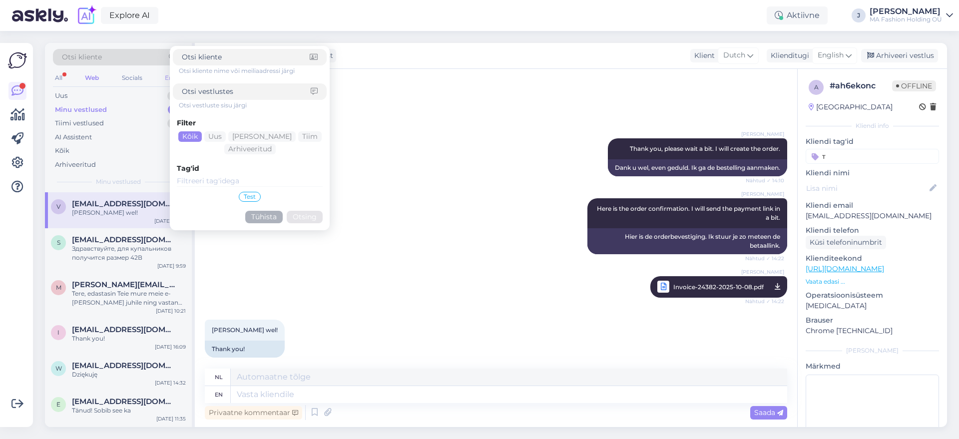
click at [168, 77] on div "Email" at bounding box center [173, 77] width 21 height 13
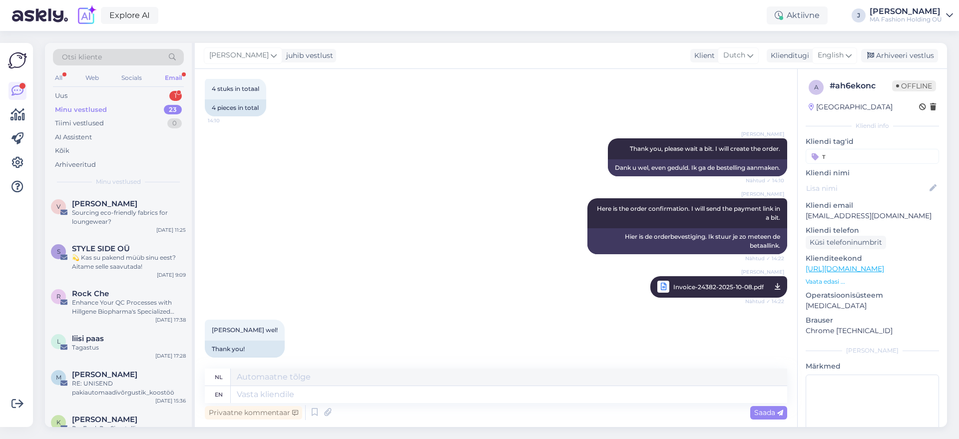
click at [140, 106] on div "Minu vestlused 23" at bounding box center [118, 110] width 131 height 14
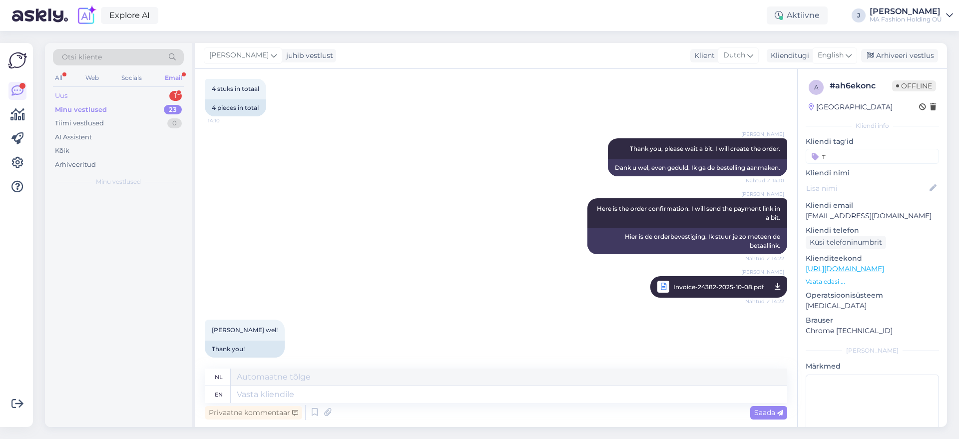
click at [135, 98] on div "Uus 1" at bounding box center [118, 96] width 131 height 14
click at [145, 209] on div "UNISEND pakiautomaadivõrgustik_koostöö" at bounding box center [129, 217] width 114 height 18
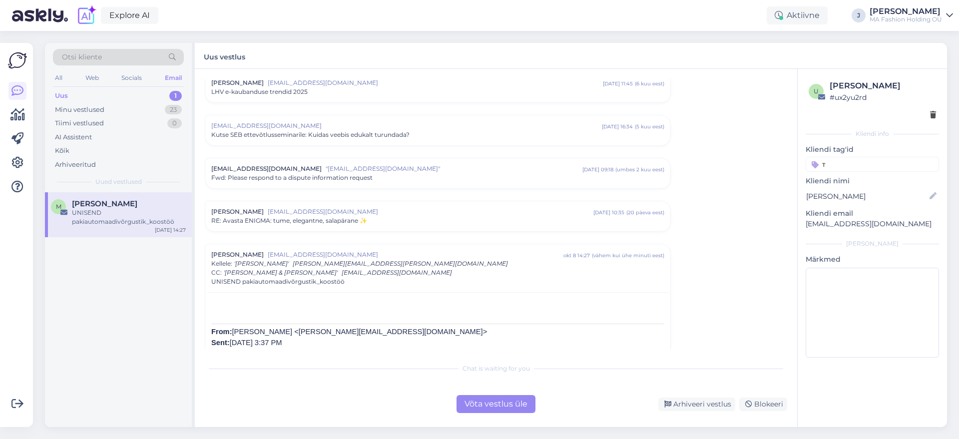
click at [506, 405] on div "Võta vestlus üle" at bounding box center [495, 404] width 79 height 18
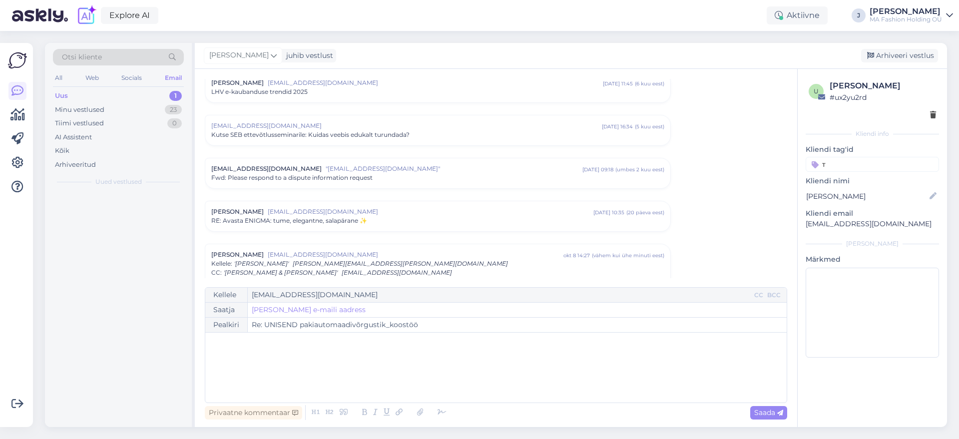
scroll to position [542, 0]
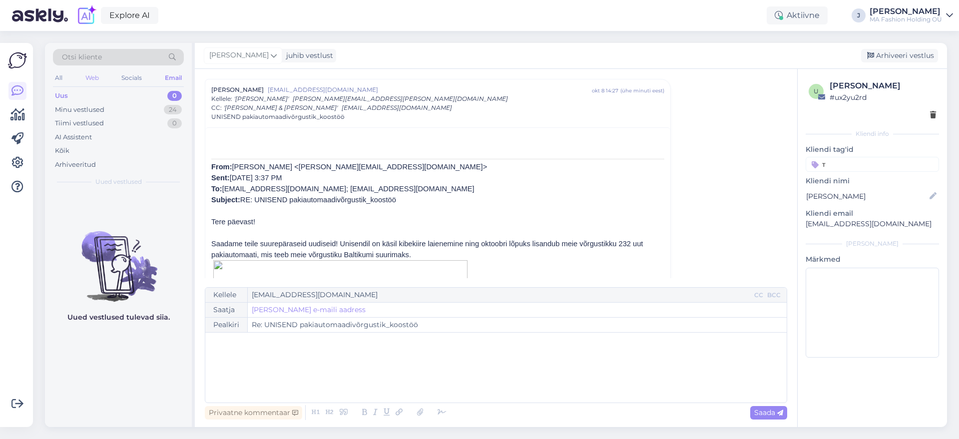
drag, startPoint x: 103, startPoint y: 77, endPoint x: 95, endPoint y: 78, distance: 8.6
click at [101, 78] on div "All Web Socials Email" at bounding box center [118, 78] width 131 height 15
click at [94, 78] on div "Web" at bounding box center [91, 77] width 17 height 13
click at [145, 107] on div "Minu vestlused 8" at bounding box center [118, 110] width 131 height 14
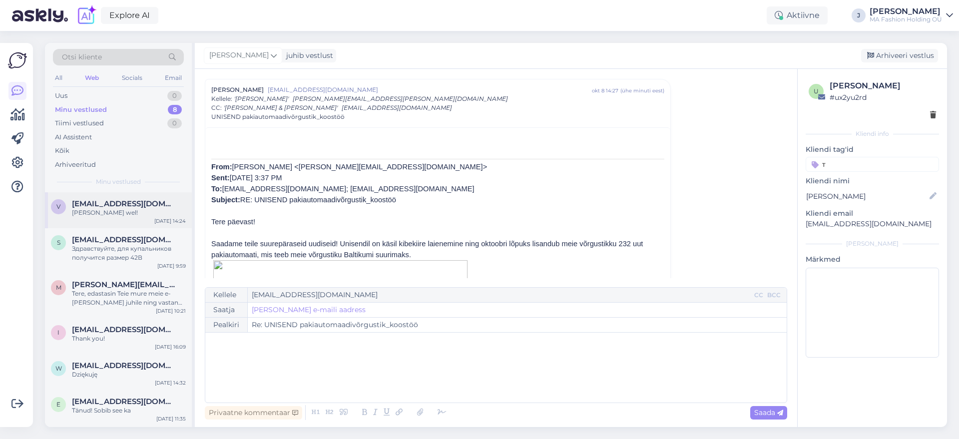
click at [129, 199] on span "[EMAIL_ADDRESS][DOMAIN_NAME]" at bounding box center [124, 203] width 104 height 9
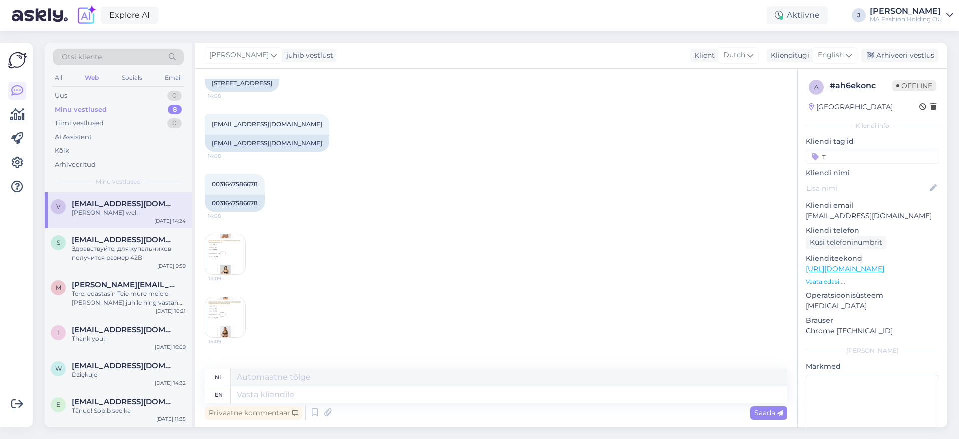
scroll to position [823, 0]
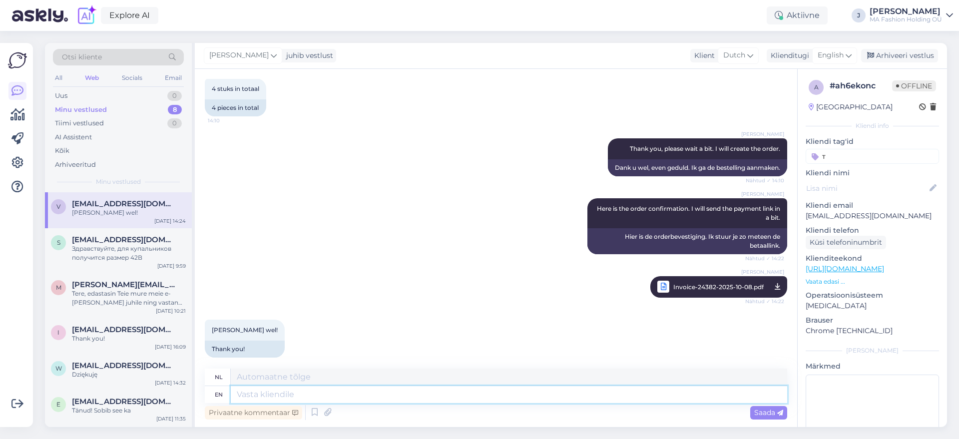
click at [362, 394] on textarea at bounding box center [509, 394] width 556 height 17
paste textarea "[URL][DOMAIN_NAME]"
type textarea "[URL][DOMAIN_NAME]"
type textarea "[URL][DOMAIN_NAME] here i"
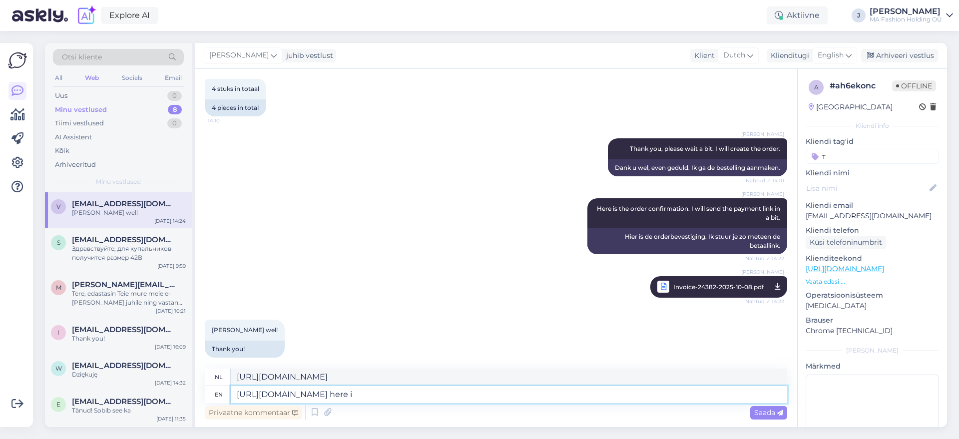
type textarea "[URL][DOMAIN_NAME] hier"
type textarea "[URL][DOMAIN_NAME] here is t"
type textarea "[URL][DOMAIN_NAME] hier is"
type textarea "[URL][DOMAIN_NAME] here is the"
type textarea "[URL][DOMAIN_NAME] hier is de"
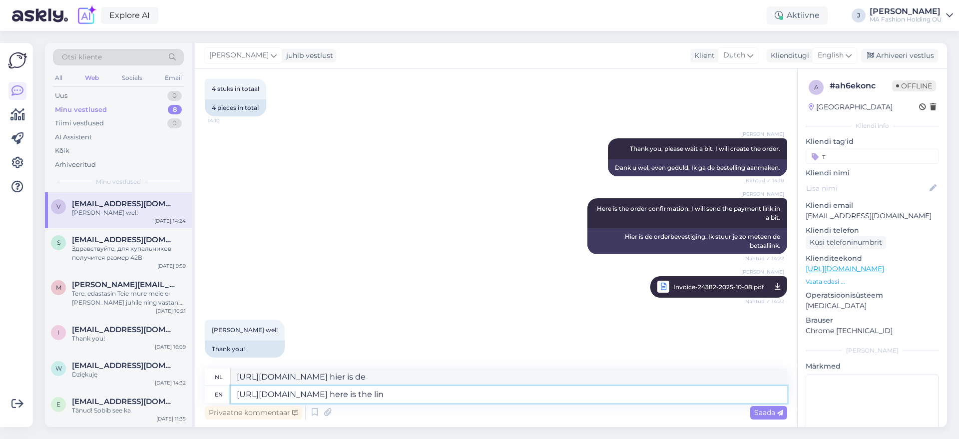
type textarea "[URL][DOMAIN_NAME] here is the link"
type textarea "[URL][DOMAIN_NAME] hier is de link"
type textarea "[URL][DOMAIN_NAME] here is the link"
click at [779, 406] on div "Saada" at bounding box center [768, 412] width 37 height 13
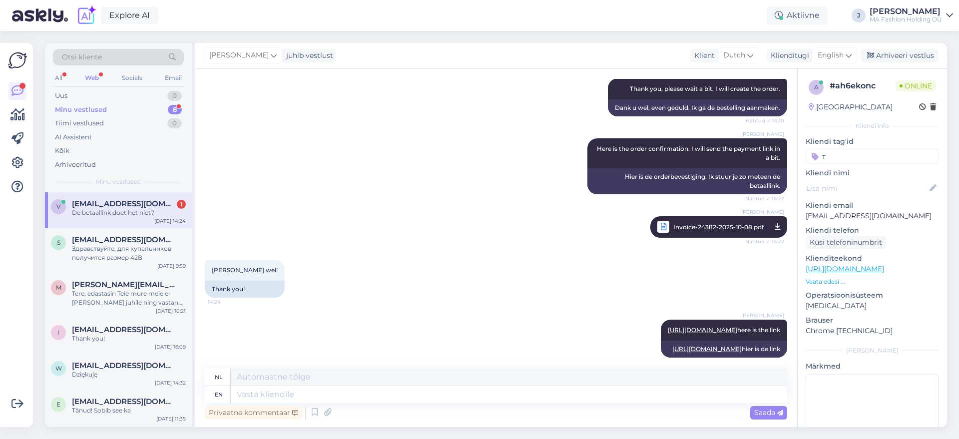
scroll to position [943, 0]
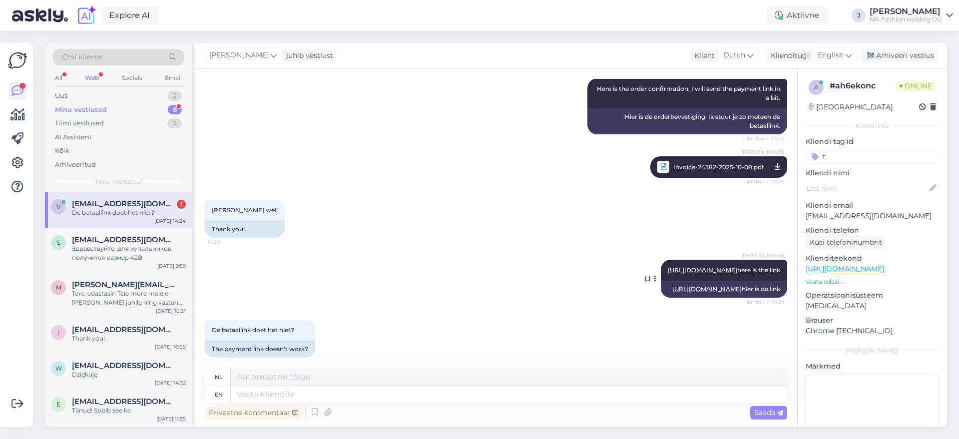
click at [680, 285] on link "[URL][DOMAIN_NAME]" at bounding box center [706, 288] width 69 height 7
click at [290, 340] on div "The payment link doesn't work?" at bounding box center [260, 348] width 110 height 17
click at [288, 340] on div "The payment link doesn't work?" at bounding box center [260, 348] width 110 height 17
click at [289, 344] on div "The payment link doesn't work?" at bounding box center [260, 348] width 110 height 17
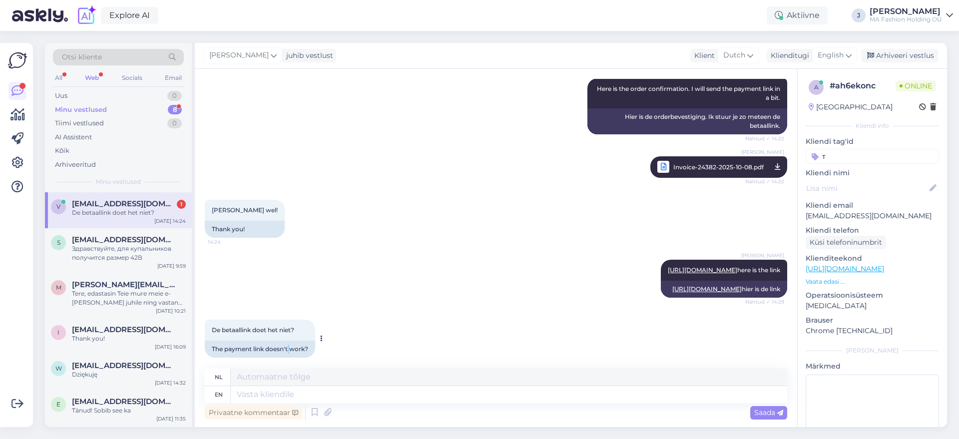
click at [289, 344] on div "The payment link doesn't work?" at bounding box center [260, 348] width 110 height 17
click at [289, 342] on div "The payment link doesn't work?" at bounding box center [260, 348] width 110 height 17
click at [388, 400] on textarea at bounding box center [509, 394] width 556 height 17
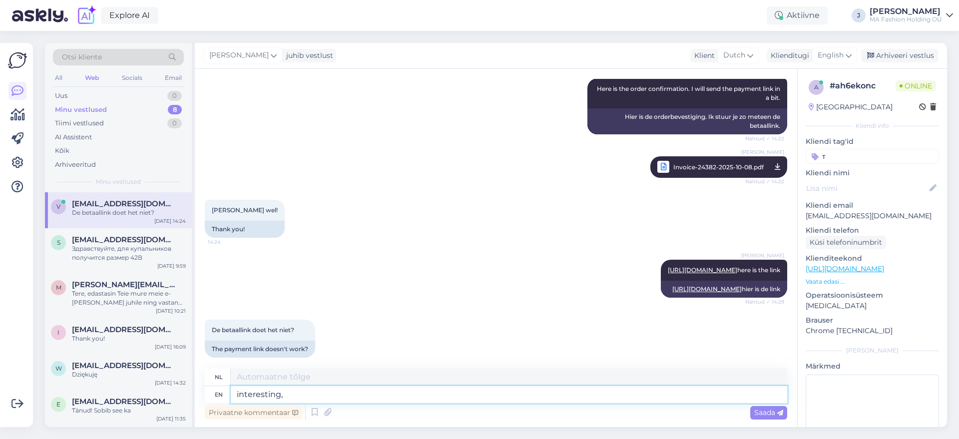
type textarea "interesting,"
type textarea "interessant,"
type textarea "interesting, it w"
type textarea "interessant, het"
type textarea "interesting, it work"
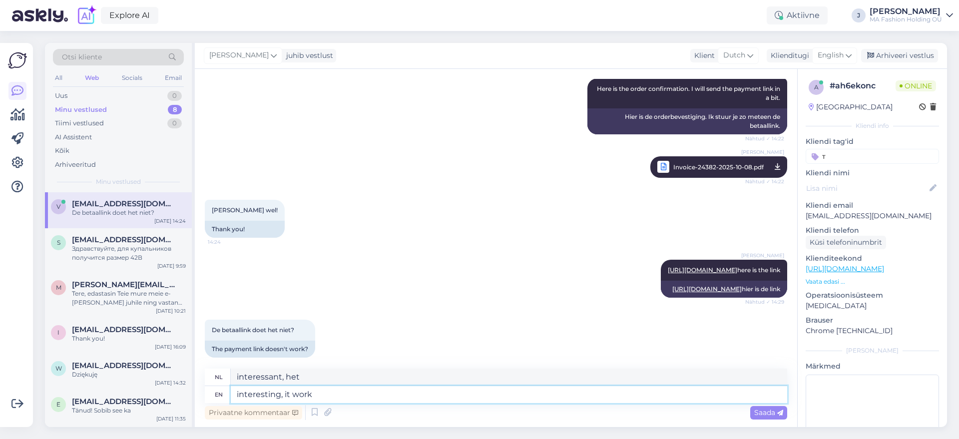
type textarea "interessant, het werkt"
type textarea "interesting, it works fo r"
type textarea "interessant, het werkt voor"
type textarea "interesting, it works for me"
type textarea "interessant, het werkt voor mij"
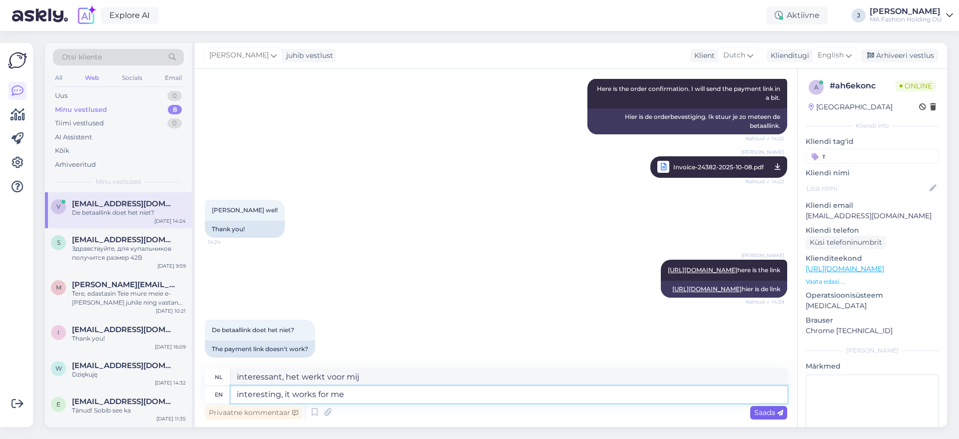
type textarea "interesting, it works for me"
click at [757, 409] on span "Saada" at bounding box center [768, 412] width 29 height 9
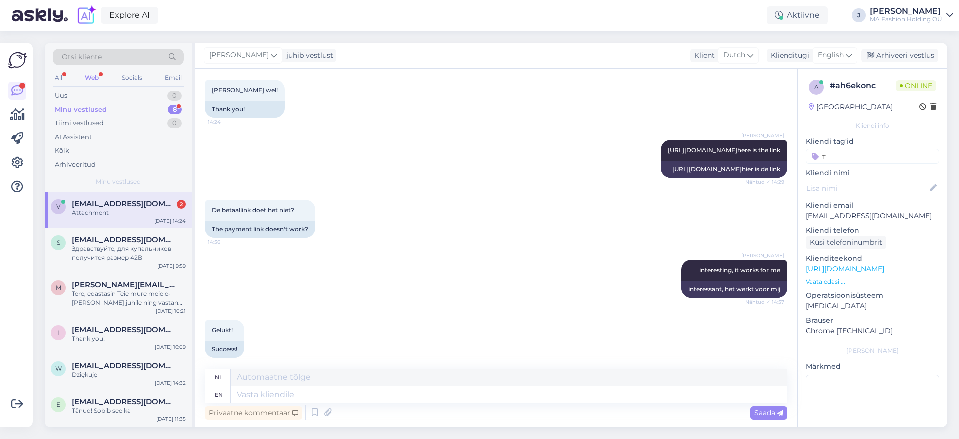
scroll to position [1126, 0]
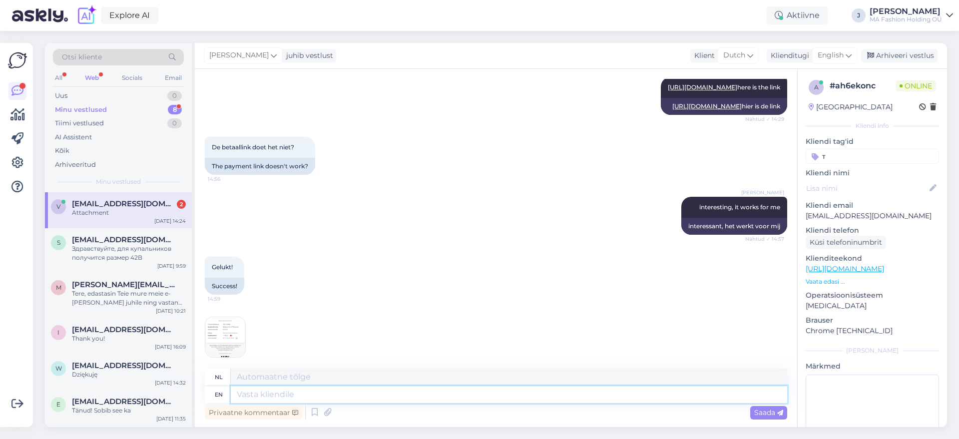
click at [298, 394] on textarea at bounding box center [509, 394] width 556 height 17
type textarea "I can"
type textarea "I"
type textarea "I can c"
type textarea "Ik kan"
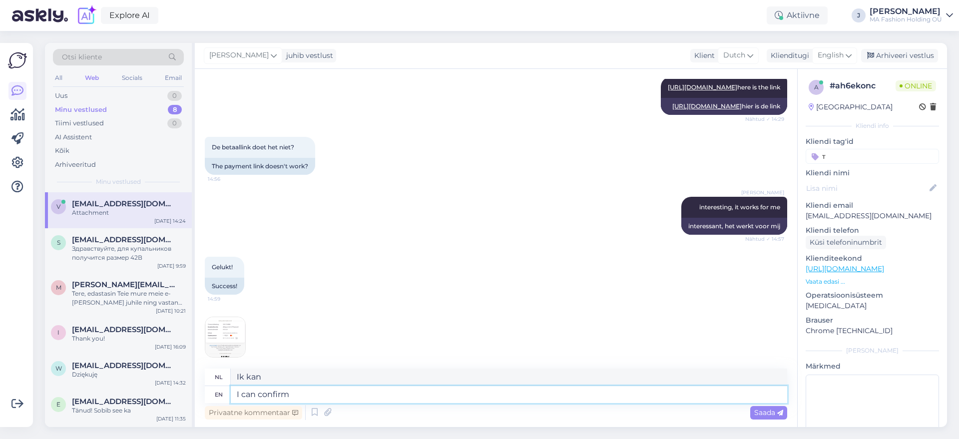
type textarea "I can confirm t"
type textarea "Ik kan bevestigen"
type textarea "I can confirm that t"
type textarea "Ik kan bevestigen dat"
type textarea "I can confirm that the"
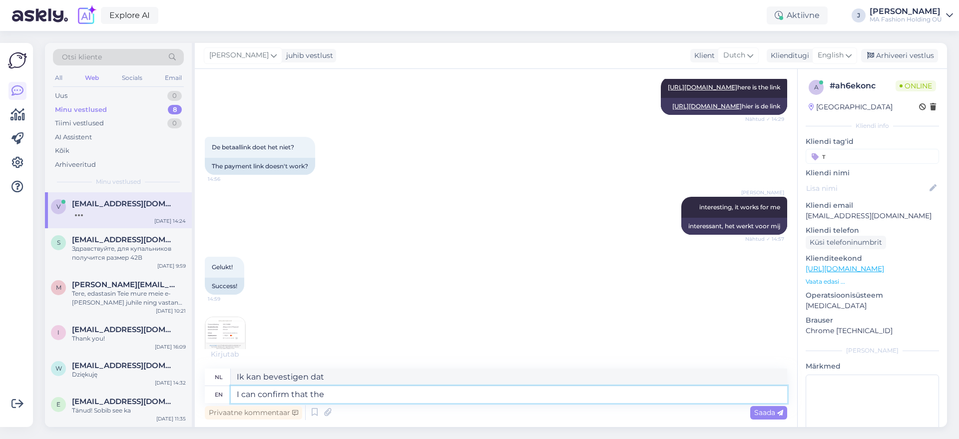
type textarea "Ik kan bevestigen dat de"
type textarea "I can confirm that the payment"
type textarea "Ik kan bevestigen dat de betaling"
type textarea "I can confirm that the payment is r"
type textarea "Ik kan bevestigen dat de betaling is"
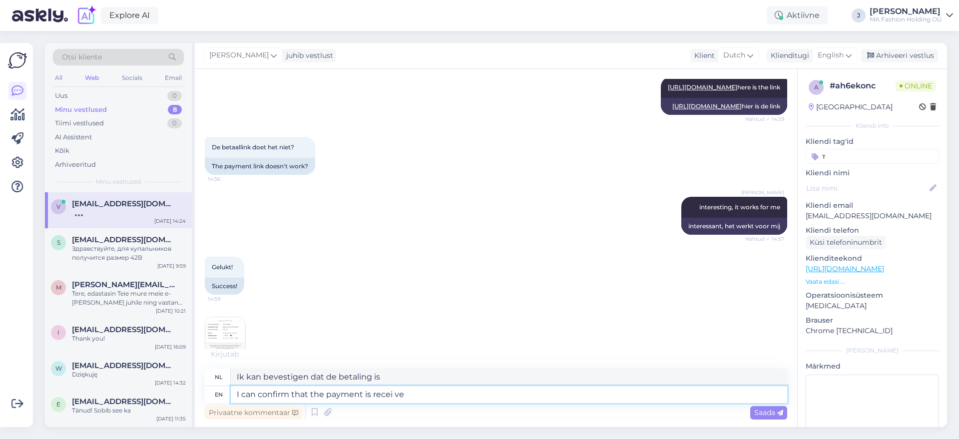
type textarea "I can confirm that the payment is recei ved"
type textarea "Ik kan bevestigen dat de betaling is ontvangen"
type textarea "I can confirm that the payment is received!"
type textarea "Ik kan bevestigen dat de betaling is ontvangen!"
type textarea "I can confirm that the payment is received! We w"
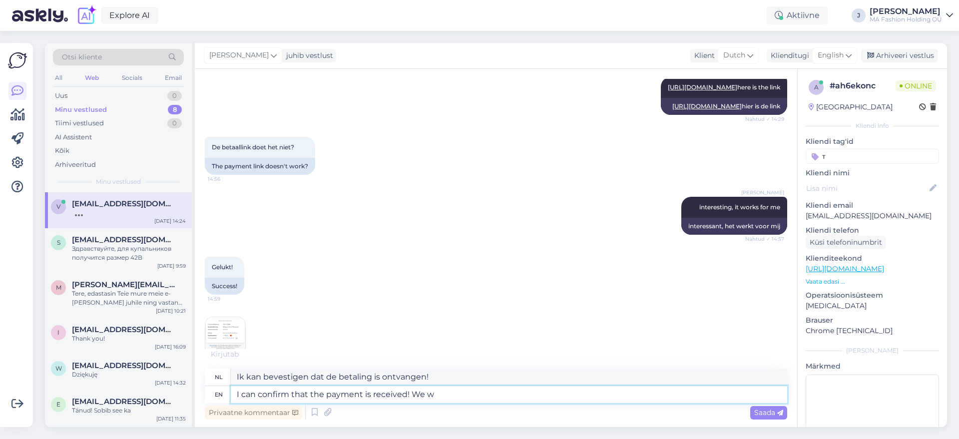
type textarea "Ik kan bevestigen dat de betaling is ontvangen! Wij"
type textarea "I can confirm that the payment is received! We wil"
type textarea "Ik kan bevestigen dat de betaling is ontvangen! Wij zullen"
type textarea "I can confirm that the payment is received! We will s"
type textarea "Ik kan bevestigen dat de betaling is ontvangen! We zullen"
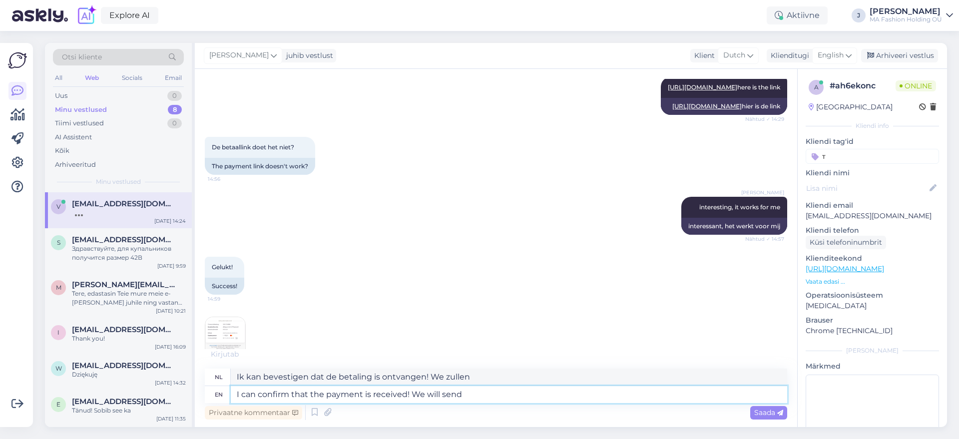
type textarea "I can confirm that the payment is received! We will send t"
type textarea "Ik kan bevestigen dat de betaling is ontvangen! We sturen"
type textarea "I can confirm that the payment is received! We will send the"
type textarea "Ik kan bevestigen dat de betaling is ontvangen! We sturen de"
type textarea "I can confirm that the payment is received! We will send the package o"
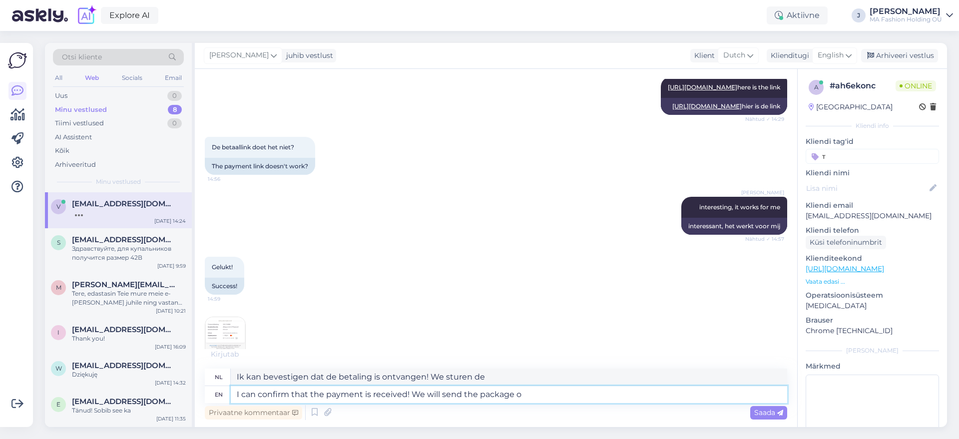
type textarea "Ik kan bevestigen dat de betaling is ontvangen! We zullen het pakket verzenden."
type textarea "I can confirm that the payment is received! We will send the package out [DATE]."
type textarea "Ik kan bevestigen dat de betaling is ontvangen! We versturen het pakket morgen."
click at [242, 391] on textarea "I can confirm that the payment is received! We will send the package out [DATE]." at bounding box center [509, 394] width 556 height 17
click at [239, 391] on textarea "I can confirm that the payment is received! We will send the package out [DATE]." at bounding box center [509, 394] width 556 height 17
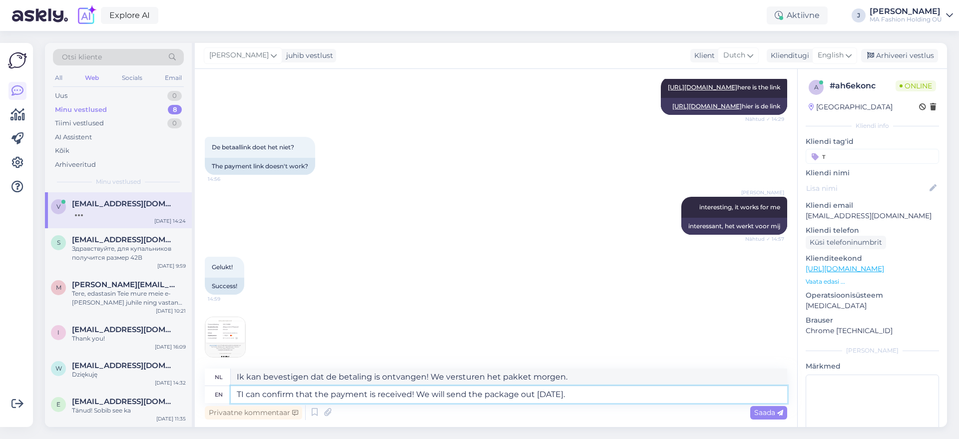
type textarea "ThI can confirm that the payment is received! We will send the package out [DAT…"
type textarea "TI kan bevestigen dat de betaling is ontvangen! We versturen het pakket morgen."
type textarea "ThanI can confirm that the payment is received! We will send the package out [D…"
type textarea "Ik kan bevestigen dat de betaling is ontvangen! We versturen het pakket morgen."
type textarea "[PERSON_NAME] can confirm that the payment is received! We will send the packag…"
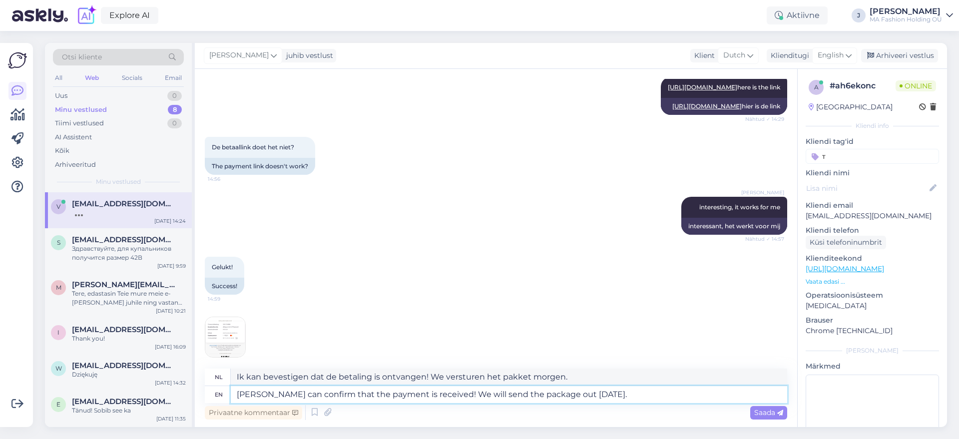
type textarea "Bedankt, ik kan bevestigen dat de betaling is ontvangen! We versturen het pakke…"
type textarea "Thank you 😊I can confirm that the payment is received! We will send the package…"
type textarea "Bedankt 😊 Ik kan bevestigen dat de betaling is ontvangen! We versturen het pakk…"
click at [580, 396] on textarea "Thank you 😊I can confirm that the payment is received! We will send the package…" at bounding box center [509, 394] width 556 height 17
click at [682, 396] on textarea "Thank you 😊I can confirm that the payment is received! We will send the package…" at bounding box center [509, 394] width 556 height 17
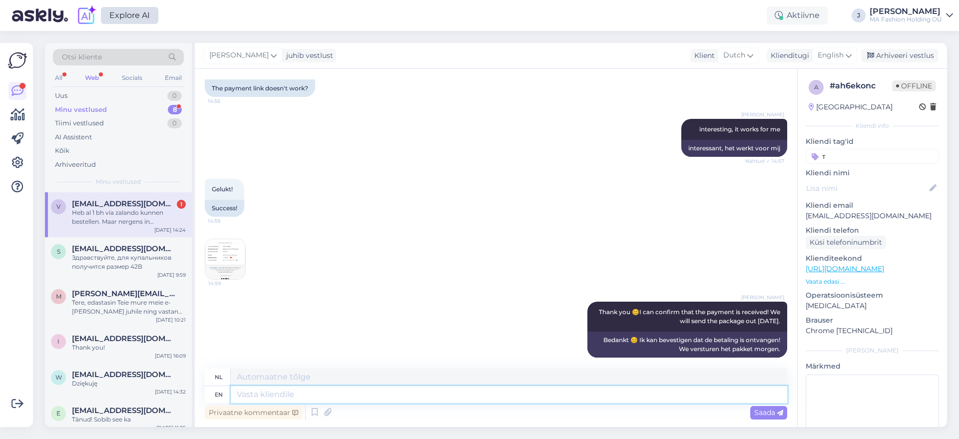
scroll to position [1317, 0]
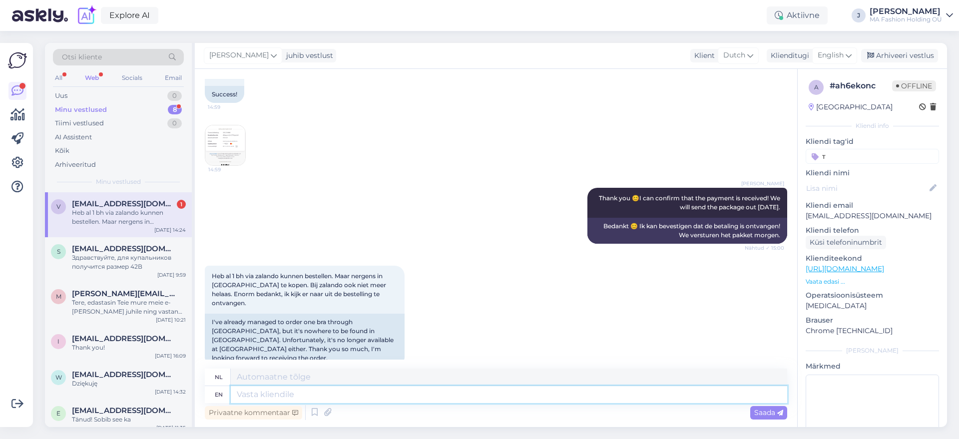
click at [310, 391] on textarea at bounding box center [509, 394] width 556 height 17
click at [312, 393] on textarea at bounding box center [509, 394] width 556 height 17
type textarea "Ш"
type textarea "If y"
type textarea "Als"
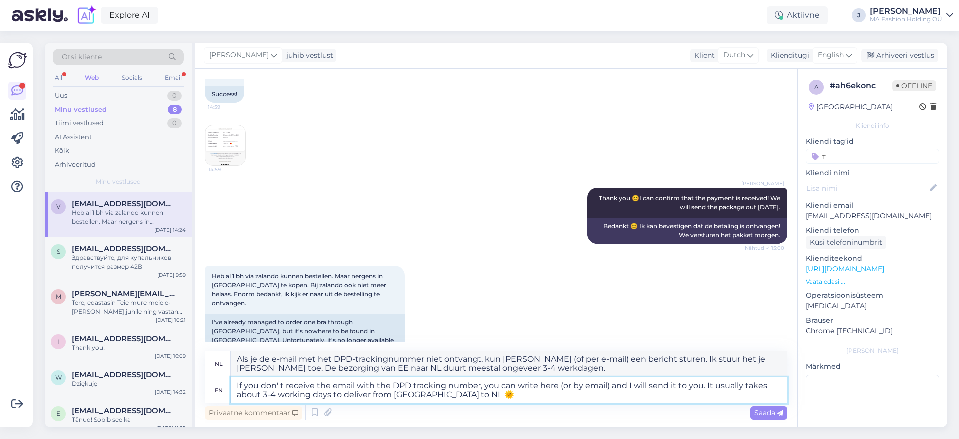
click at [420, 395] on textarea "If you don' t receive the email with the DPD tracking number, you can write her…" at bounding box center [509, 390] width 556 height 26
click at [460, 385] on textarea "If you don' t receive the email with the DPD tracking number, you can write her…" at bounding box center [509, 390] width 556 height 26
click at [481, 399] on textarea "If you don' t receive the email with the DPD tracking number, you can write her…" at bounding box center [509, 390] width 556 height 26
click at [463, 393] on textarea "If you don' t receive the email with the DPD tracking number, you can write her…" at bounding box center [509, 390] width 556 height 26
click at [771, 409] on span "Saada" at bounding box center [768, 412] width 29 height 9
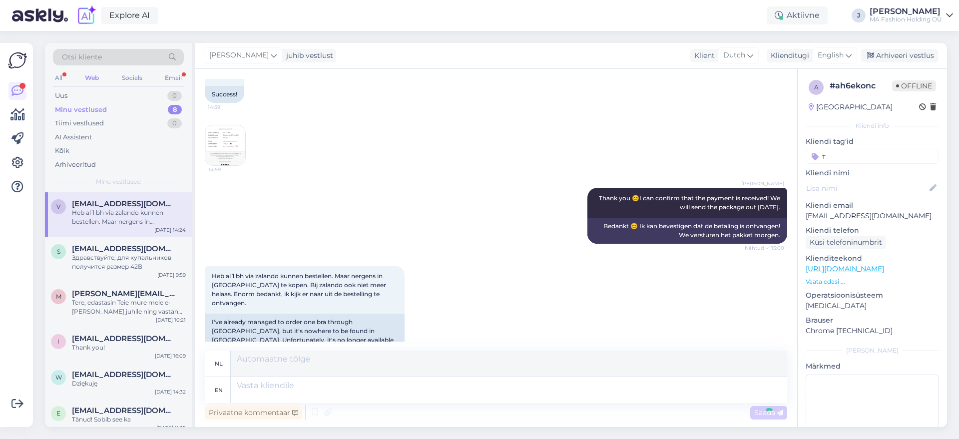
scroll to position [1431, 0]
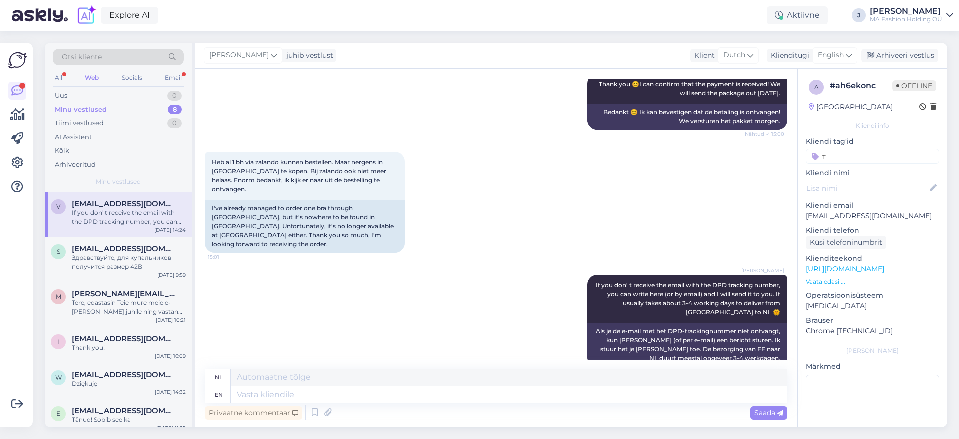
click at [179, 84] on div "All Web Socials Email" at bounding box center [118, 78] width 131 height 15
click at [176, 77] on div "Email" at bounding box center [173, 77] width 21 height 13
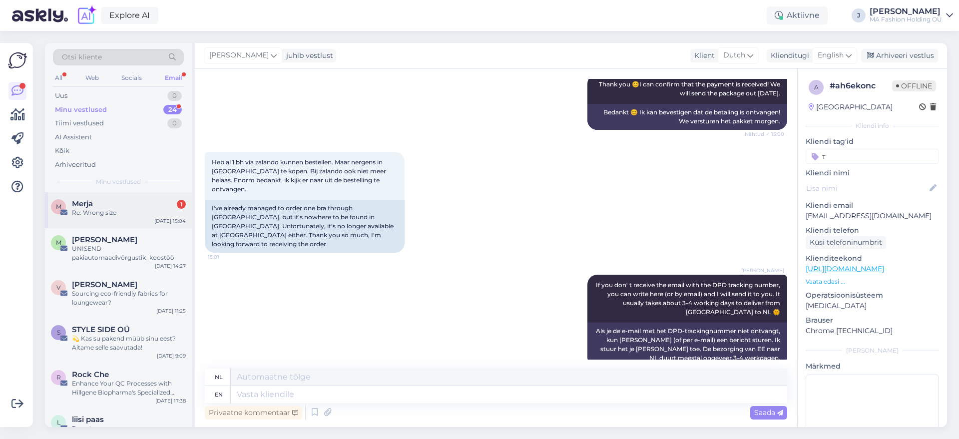
click at [96, 220] on div "M Merja 1 Re: Wrong size [DATE] 15:04" at bounding box center [118, 210] width 147 height 36
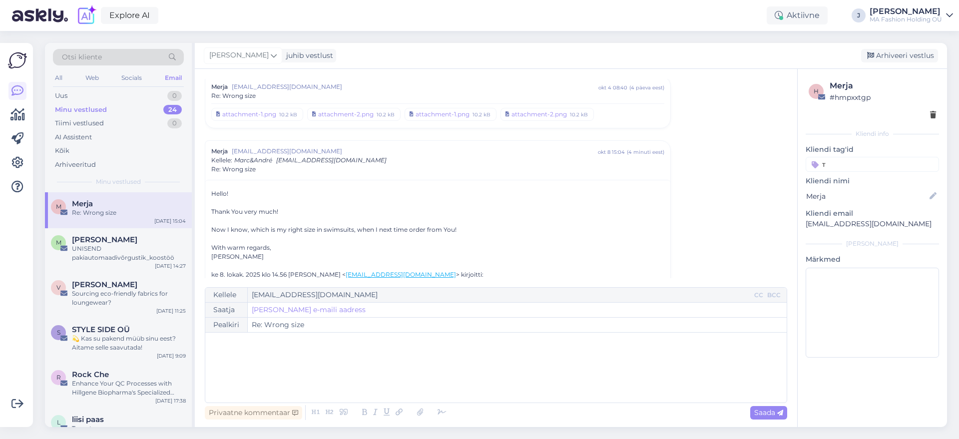
scroll to position [158, 0]
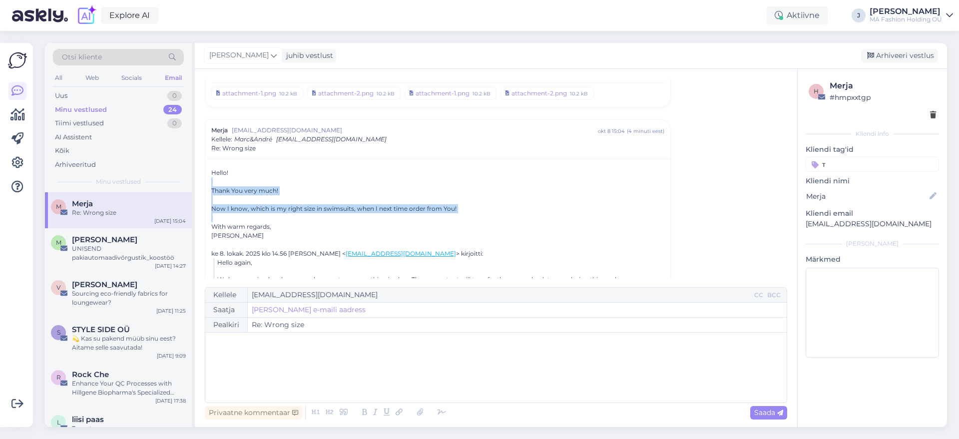
drag, startPoint x: 476, startPoint y: 214, endPoint x: 220, endPoint y: 180, distance: 258.8
click at [291, 222] on div "With warm regards," at bounding box center [437, 226] width 453 height 9
drag, startPoint x: 323, startPoint y: 227, endPoint x: 207, endPoint y: 173, distance: 127.5
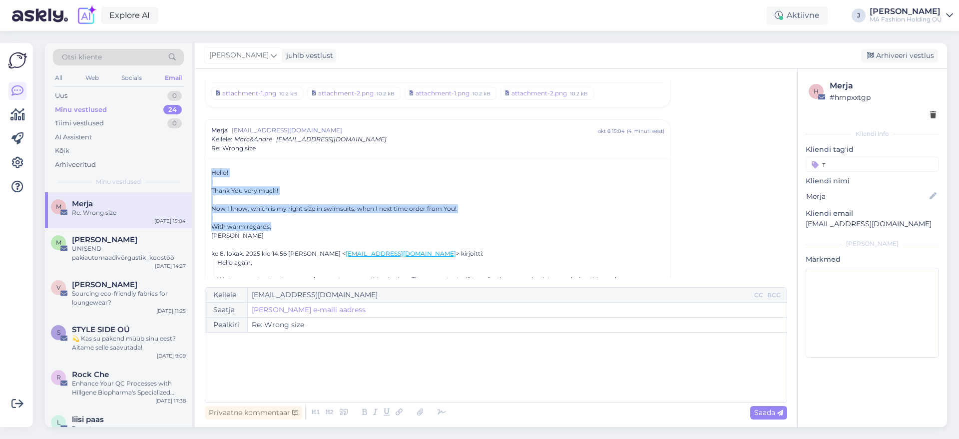
click at [294, 201] on div at bounding box center [437, 199] width 453 height 9
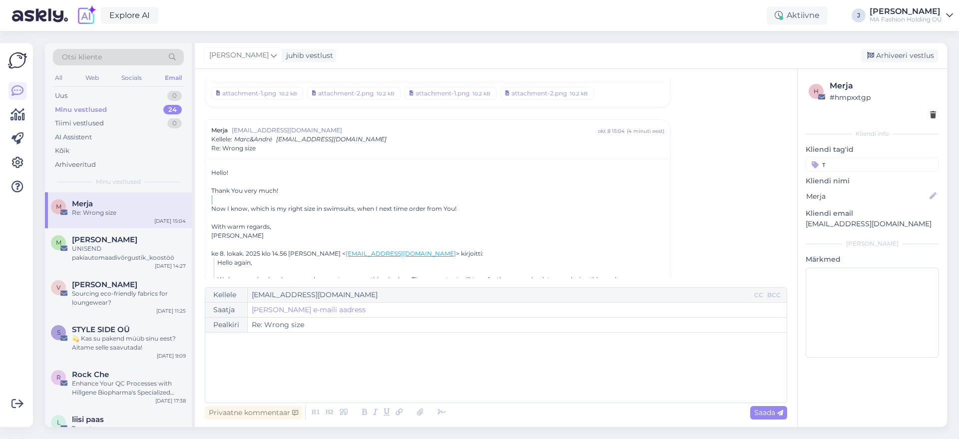
click at [294, 201] on div at bounding box center [437, 199] width 453 height 9
drag, startPoint x: 325, startPoint y: 220, endPoint x: 327, endPoint y: 226, distance: 5.7
drag, startPoint x: 327, startPoint y: 239, endPoint x: 199, endPoint y: 180, distance: 140.5
click at [199, 180] on div "Vestlus algas Merja [EMAIL_ADDRESS][DOMAIN_NAME] [DATE] 18:29 ( 9 päeva eest ) …" at bounding box center [496, 248] width 602 height 358
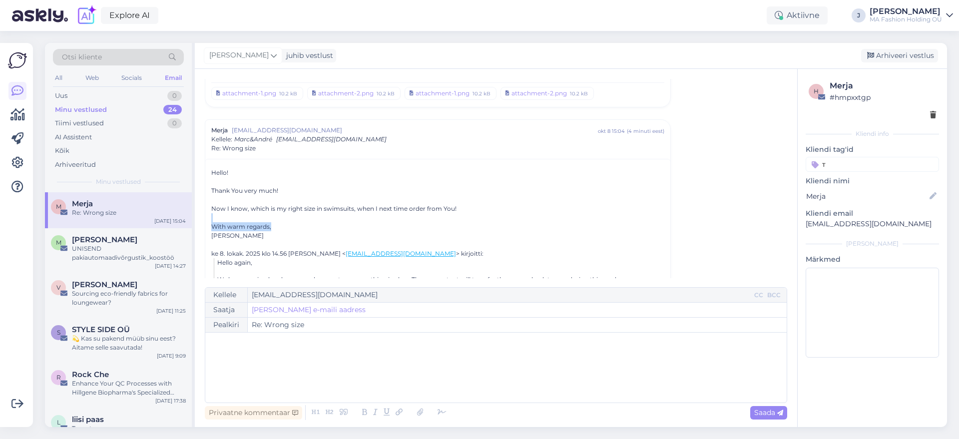
click at [276, 221] on div at bounding box center [437, 217] width 453 height 9
drag, startPoint x: 301, startPoint y: 237, endPoint x: 196, endPoint y: 167, distance: 125.7
click at [190, 165] on div "Otsi kliente All Web Socials Email Uus 0 Minu vestlused 24 Tiimi vestlused 0 AI…" at bounding box center [496, 235] width 902 height 384
click at [270, 216] on div at bounding box center [437, 217] width 453 height 9
drag, startPoint x: 299, startPoint y: 225, endPoint x: 159, endPoint y: 85, distance: 198.0
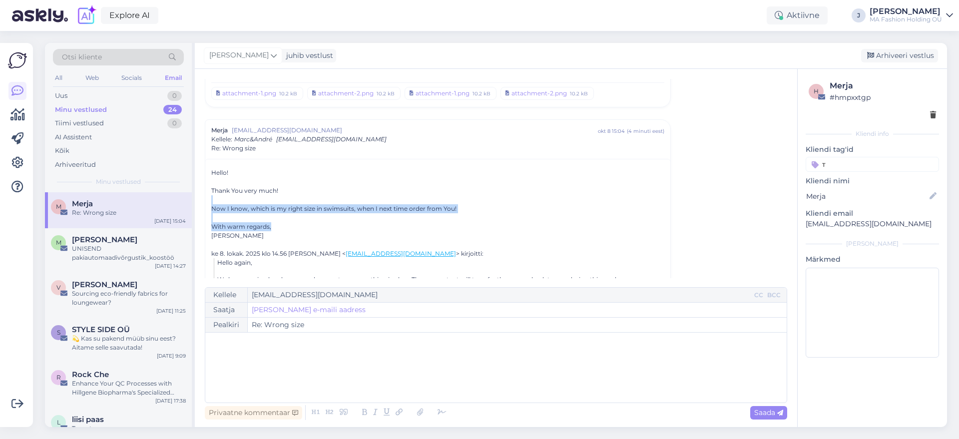
click at [183, 149] on div "Otsi kliente All Web Socials Email Uus 0 Minu vestlused 24 Tiimi vestlused 0 AI…" at bounding box center [496, 235] width 902 height 384
click at [72, 77] on div "All Web Socials Email" at bounding box center [118, 78] width 131 height 15
click at [68, 75] on div "All Web Socials Email" at bounding box center [118, 78] width 131 height 15
click at [63, 72] on div "All Web Socials Email" at bounding box center [118, 78] width 131 height 15
